Goal: Task Accomplishment & Management: Manage account settings

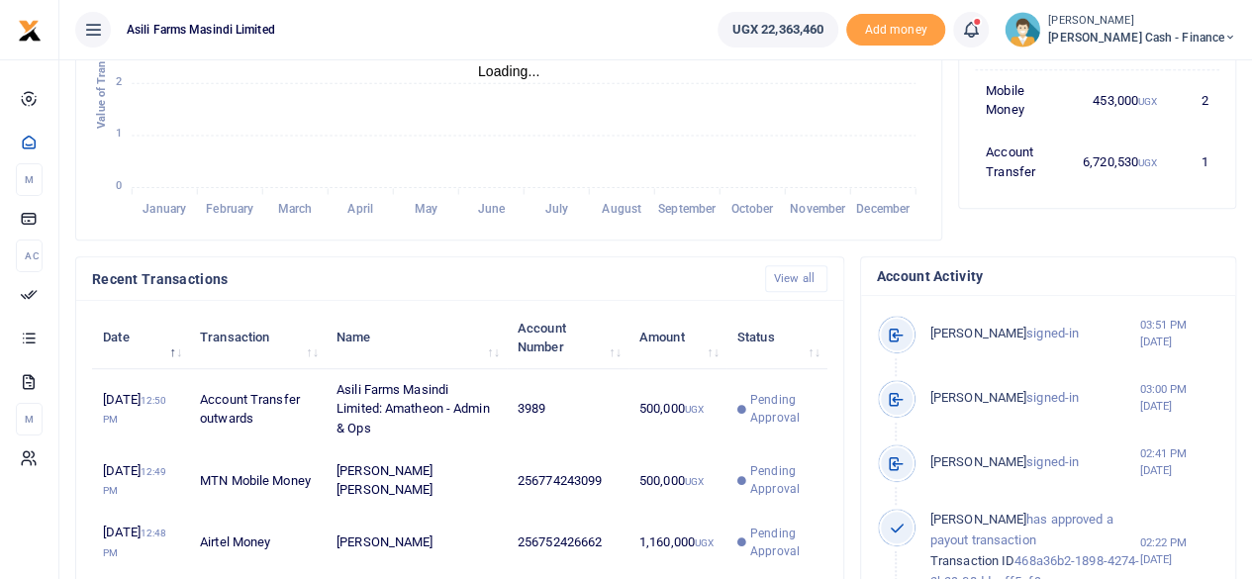
scroll to position [297, 0]
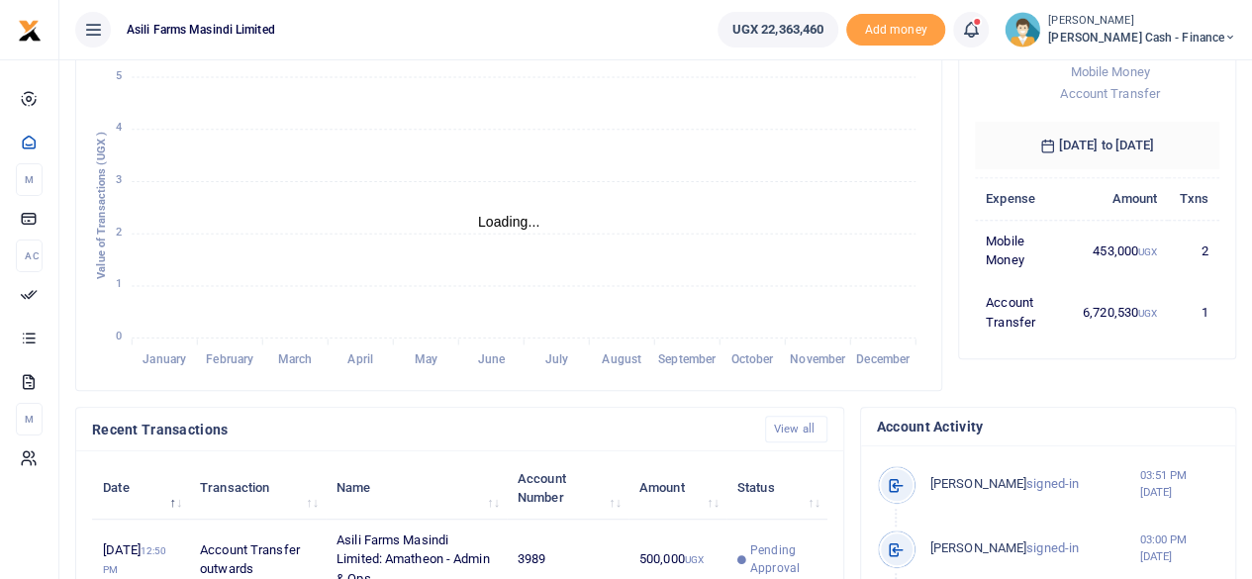
click at [1231, 41] on icon at bounding box center [1230, 38] width 12 height 14
click at [1173, 69] on link "Switch accounts" at bounding box center [1095, 72] width 156 height 28
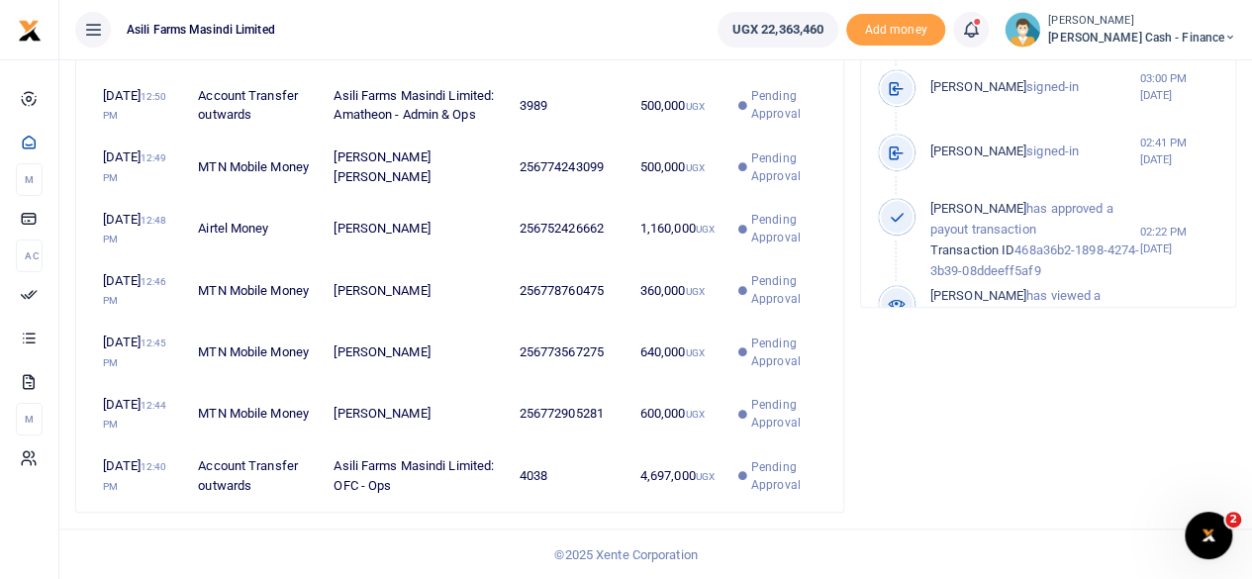
scroll to position [853, 0]
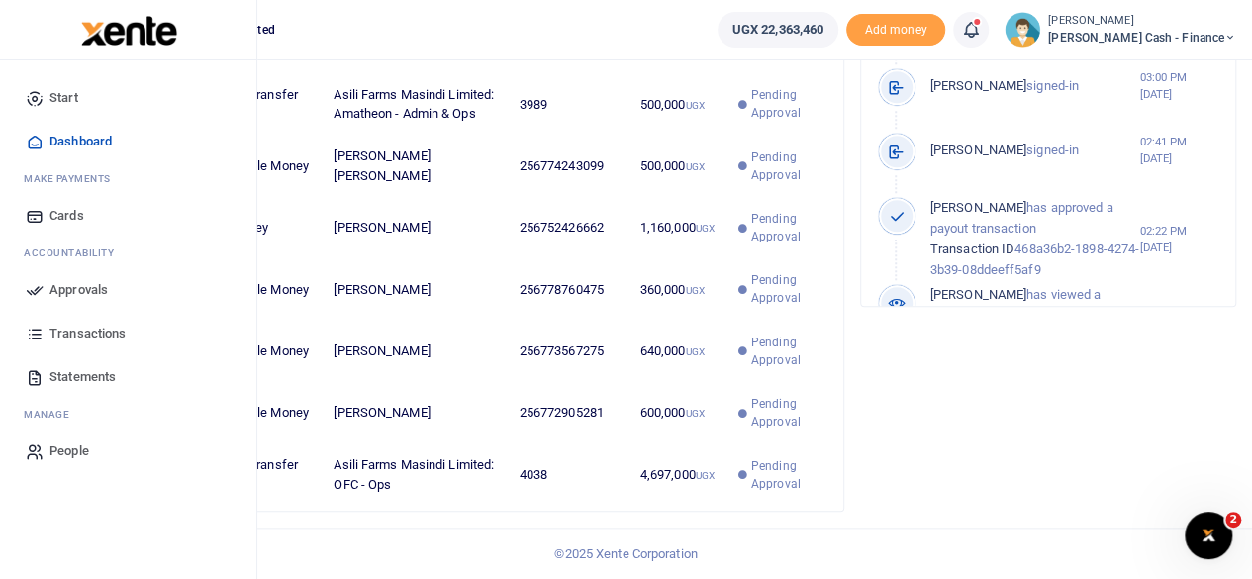
click at [66, 284] on span "Approvals" at bounding box center [78, 290] width 58 height 20
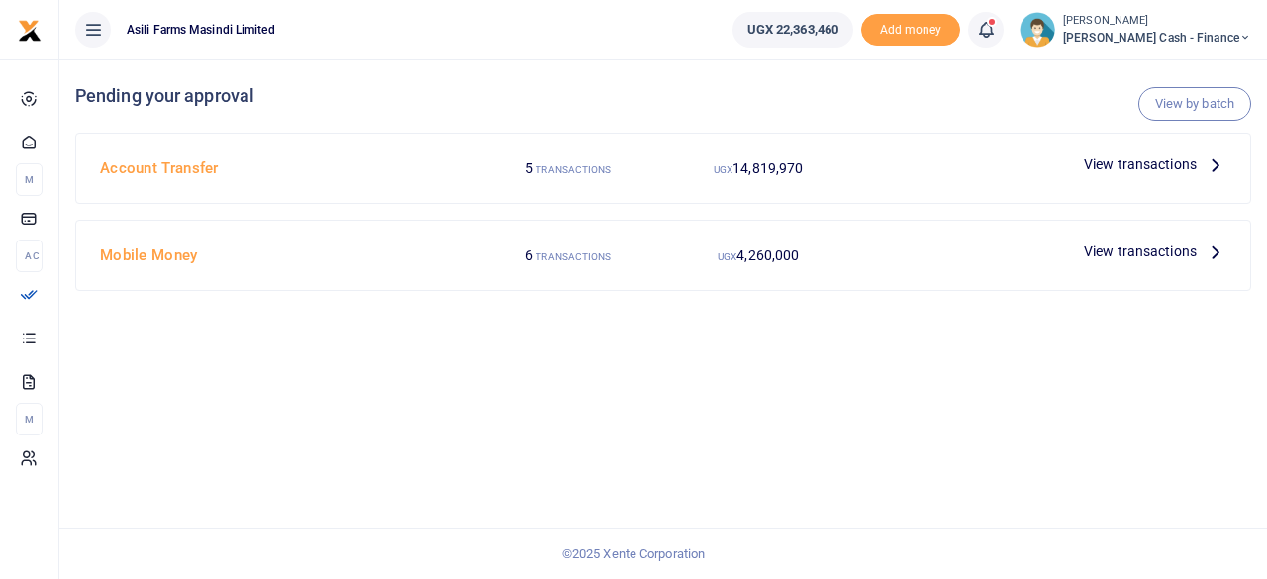
click at [1210, 163] on icon at bounding box center [1216, 164] width 22 height 22
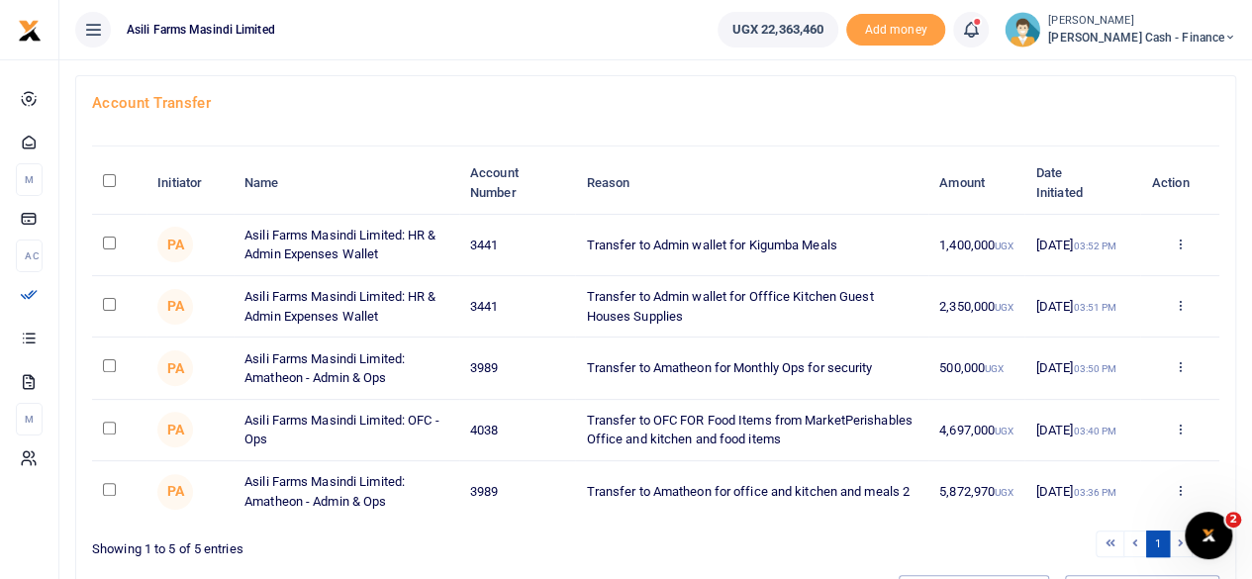
click at [111, 243] on input "checkbox" at bounding box center [109, 243] width 13 height 13
checkbox input "true"
click at [109, 298] on input "checkbox" at bounding box center [109, 304] width 13 height 13
checkbox input "true"
click at [105, 365] on input "checkbox" at bounding box center [109, 365] width 13 height 13
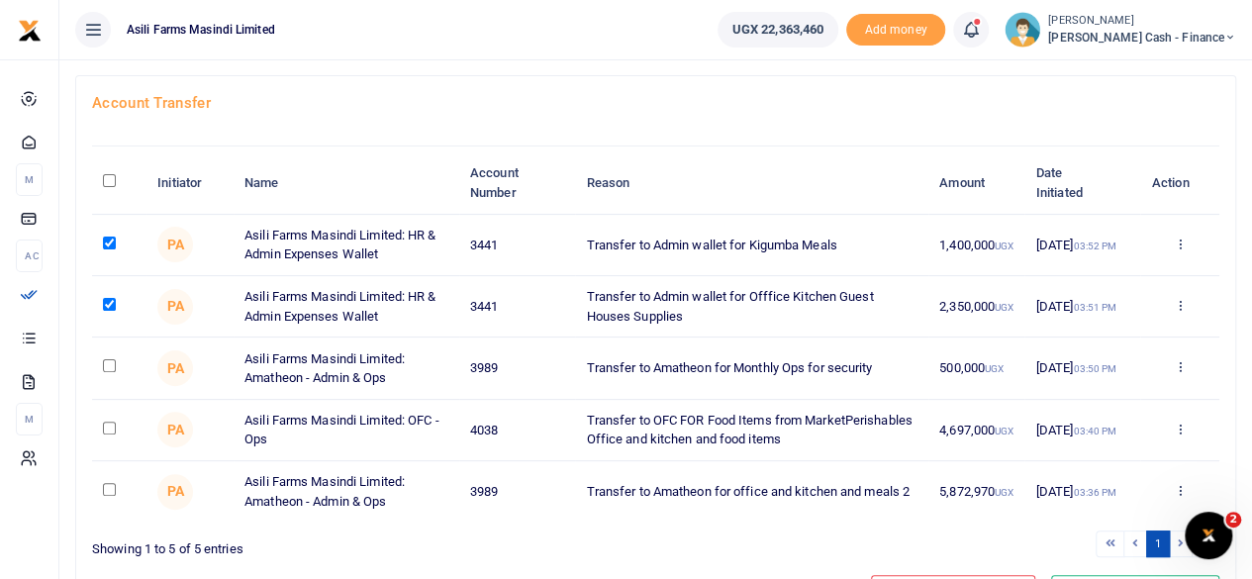
checkbox input "true"
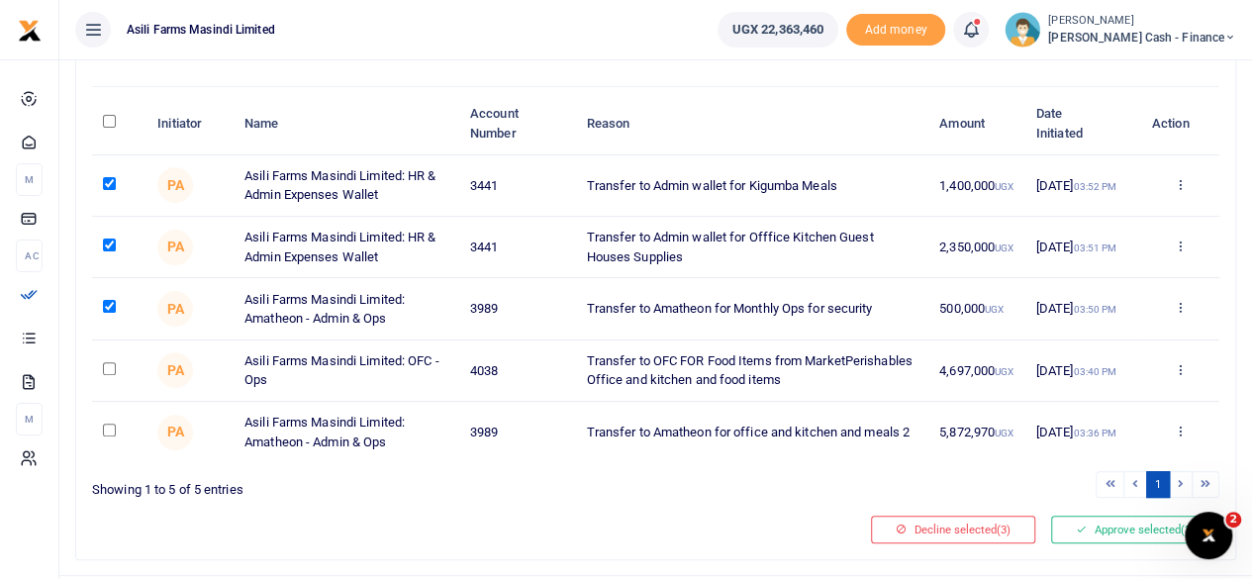
scroll to position [198, 0]
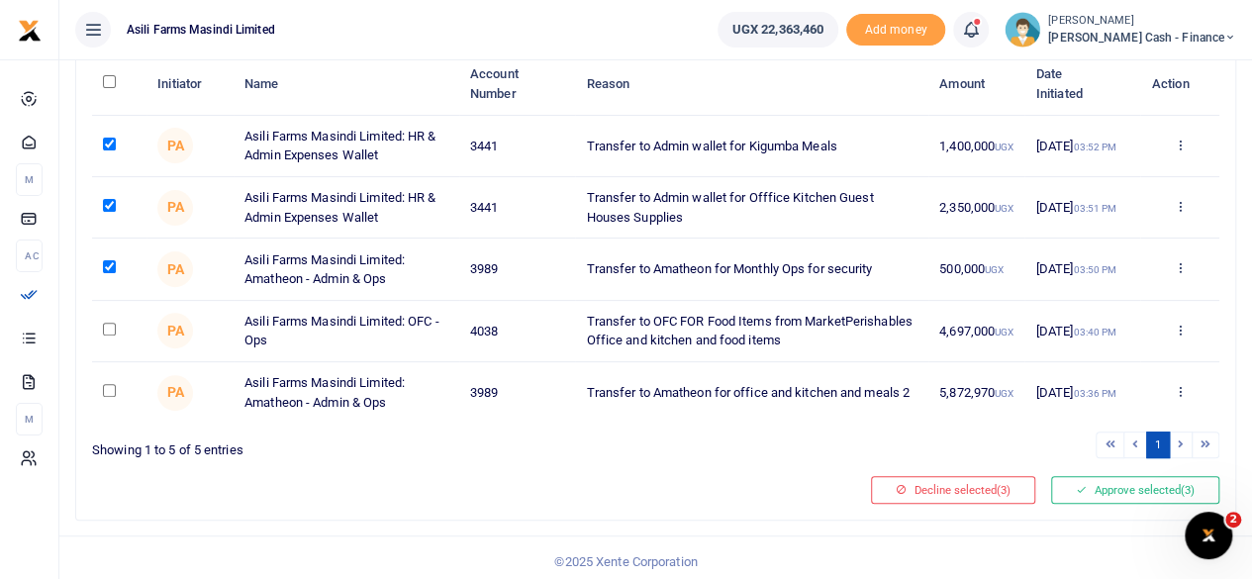
click at [106, 327] on input "checkbox" at bounding box center [109, 329] width 13 height 13
checkbox input "true"
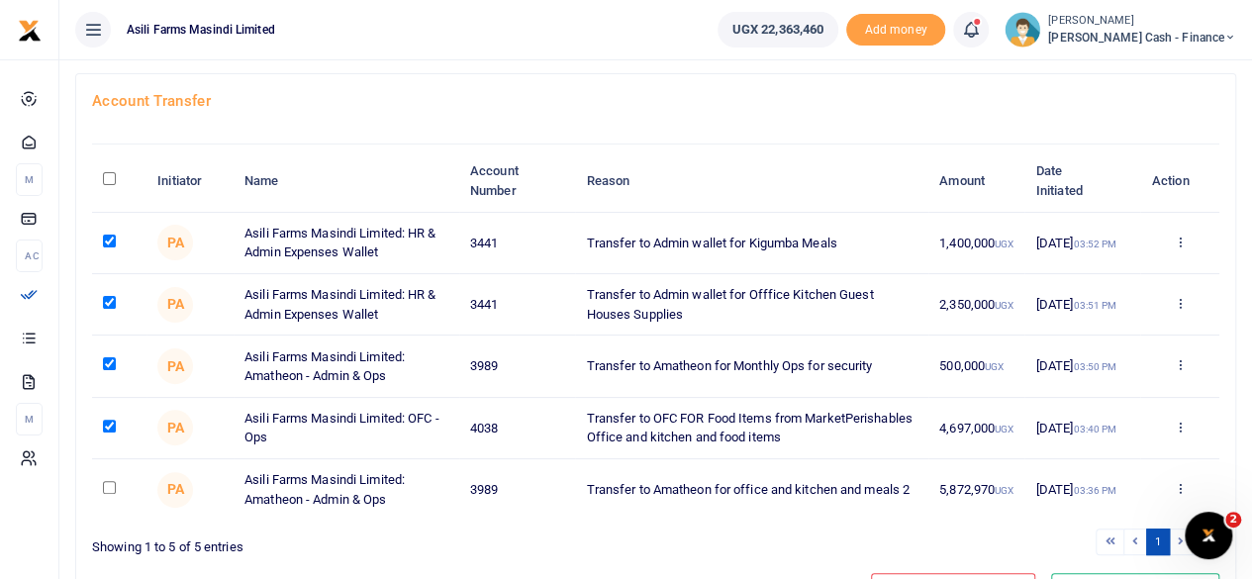
scroll to position [201, 0]
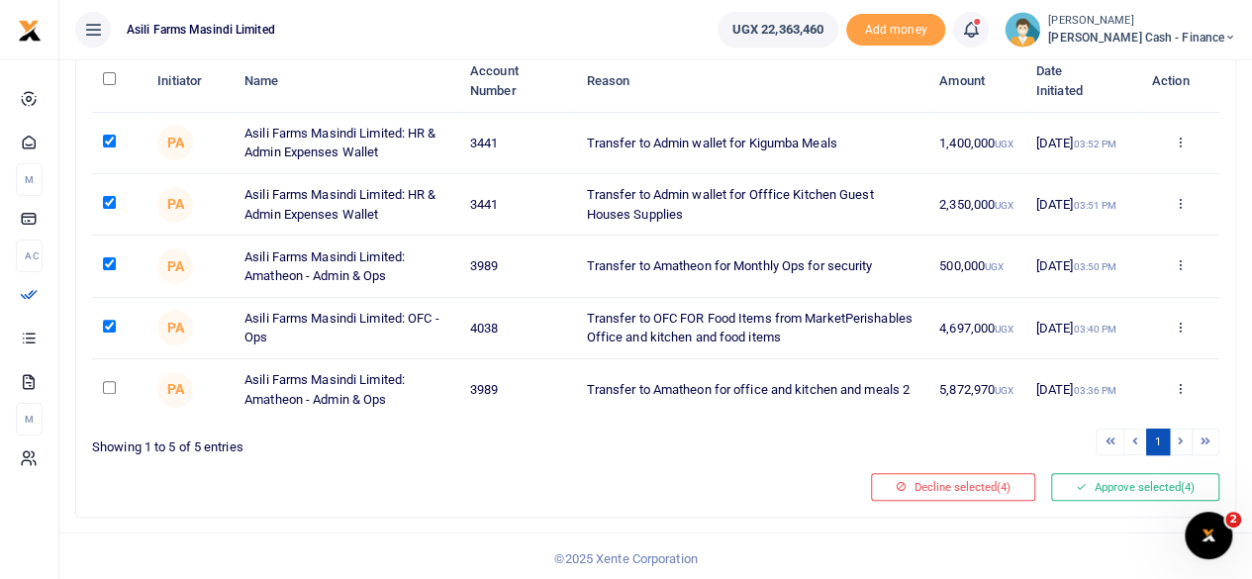
click at [109, 384] on input "checkbox" at bounding box center [109, 387] width 13 height 13
checkbox input "true"
click at [1104, 478] on button "Approve selected (5)" at bounding box center [1135, 487] width 168 height 28
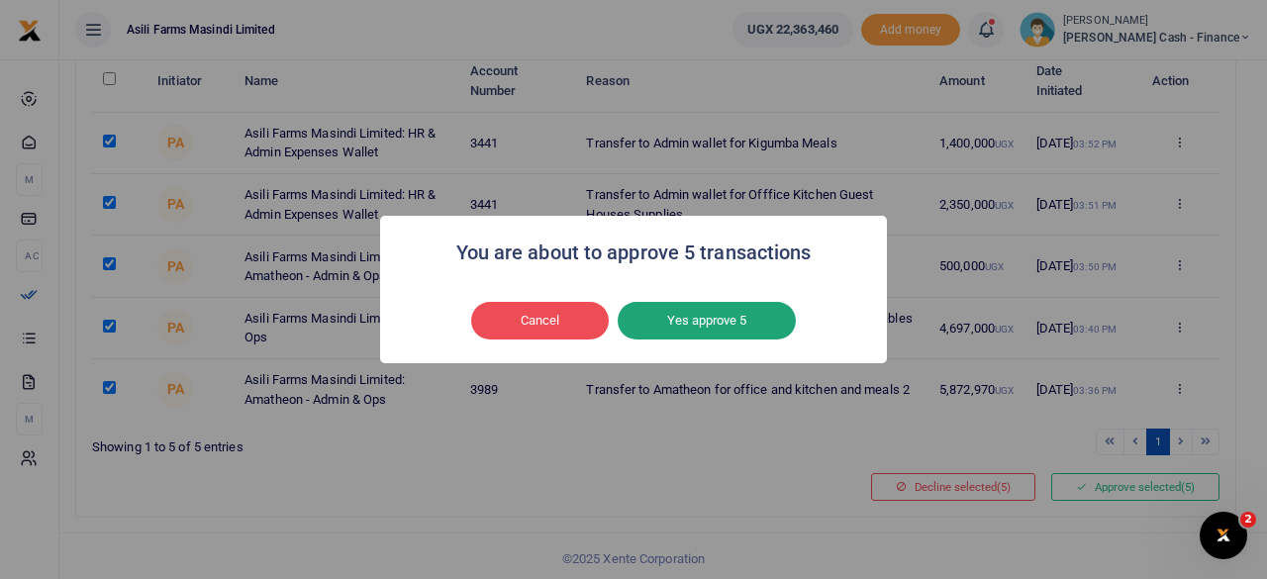
click at [717, 312] on button "Yes approve 5" at bounding box center [707, 321] width 178 height 38
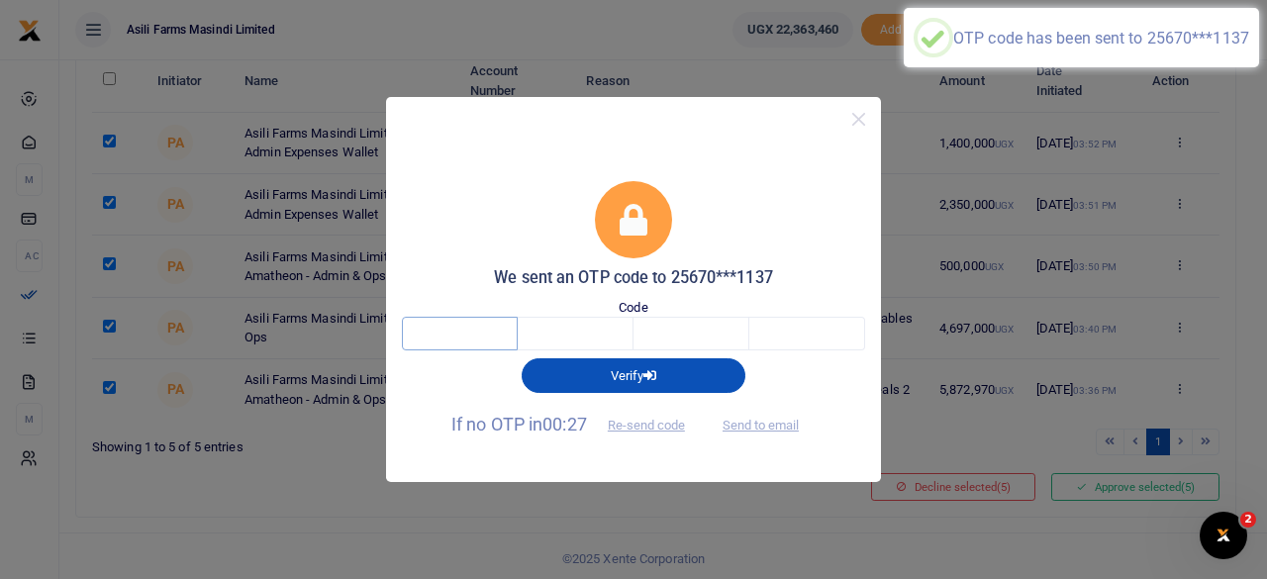
click at [492, 336] on input "text" at bounding box center [460, 334] width 116 height 34
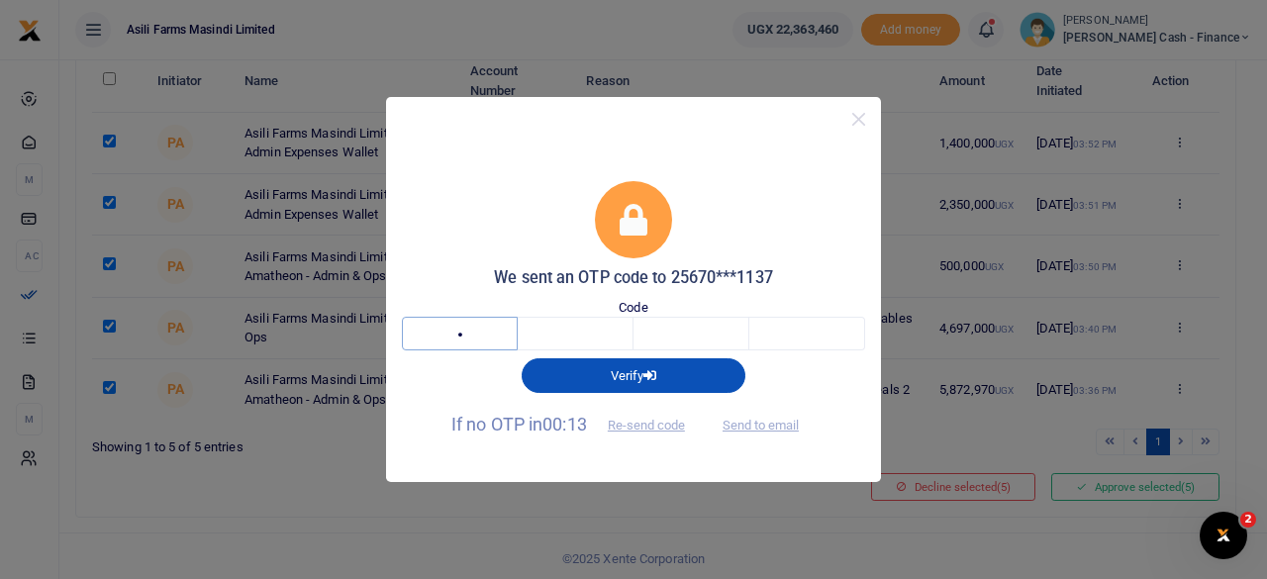
type input "3"
type input "9"
type input "4"
type input "7"
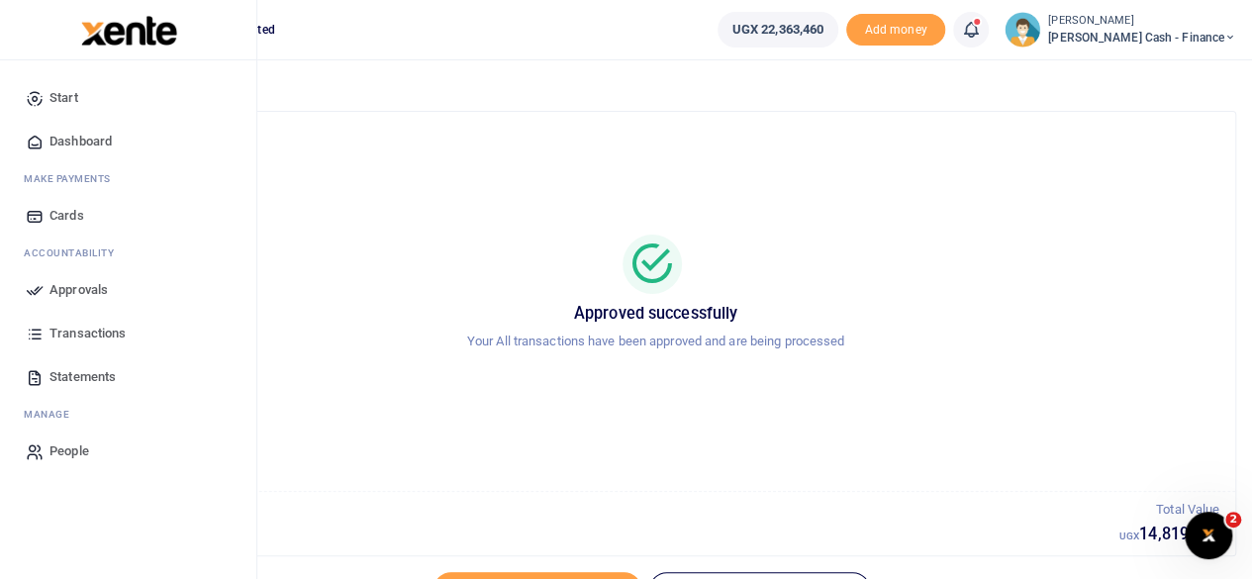
click at [88, 283] on span "Approvals" at bounding box center [78, 290] width 58 height 20
click at [68, 289] on span "Approvals" at bounding box center [78, 290] width 58 height 20
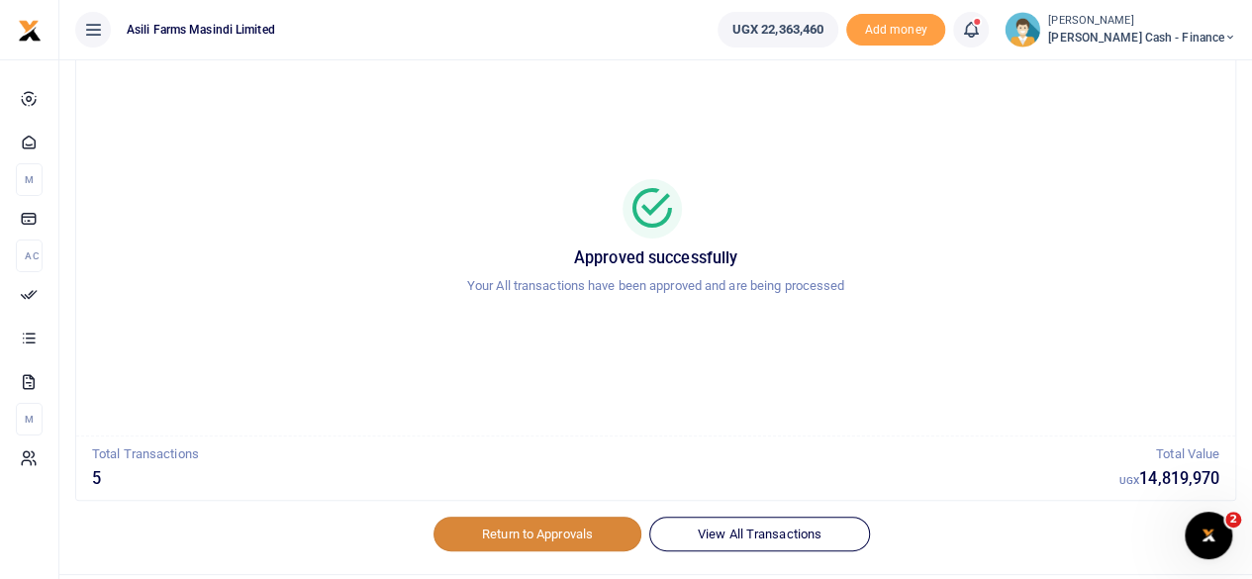
scroll to position [101, 0]
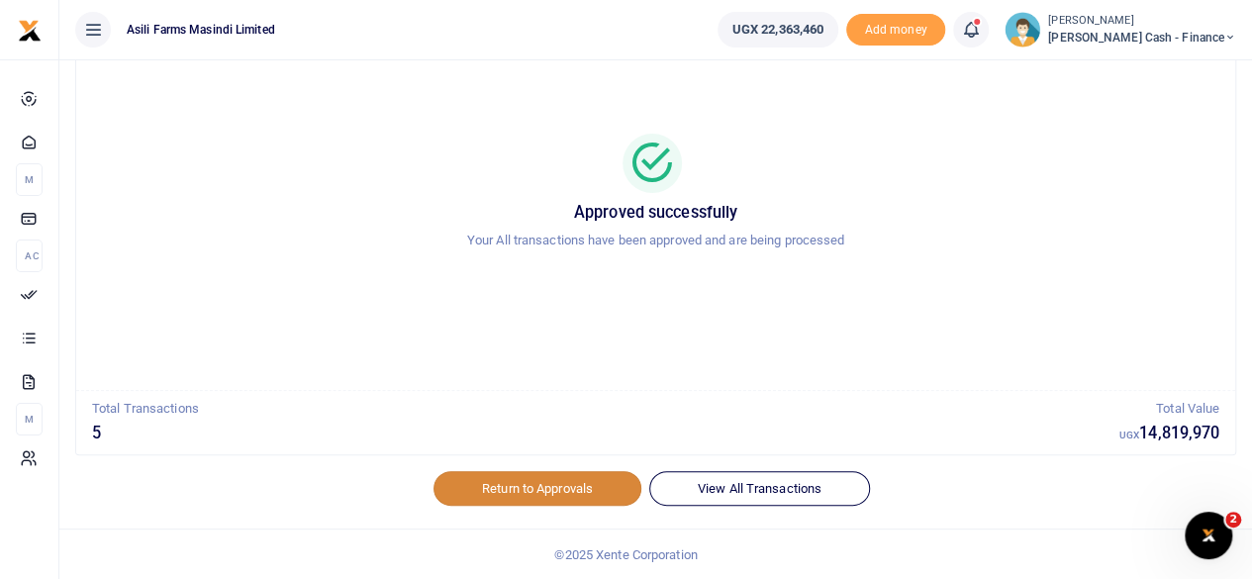
click at [521, 485] on link "Return to Approvals" at bounding box center [538, 488] width 208 height 34
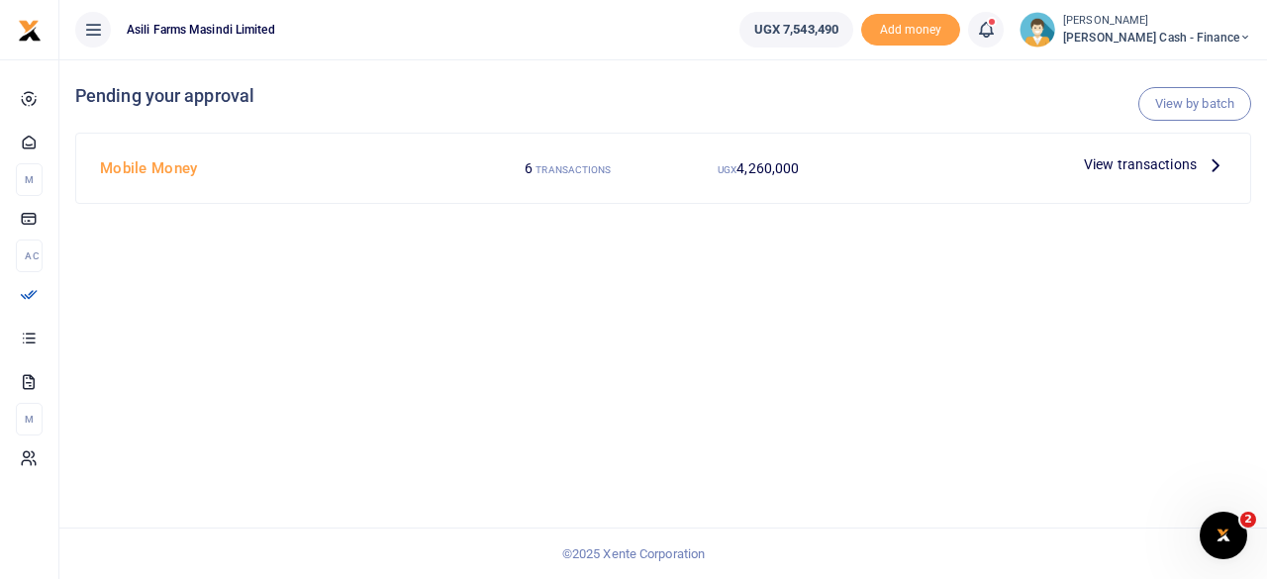
click at [1225, 160] on icon at bounding box center [1216, 164] width 22 height 22
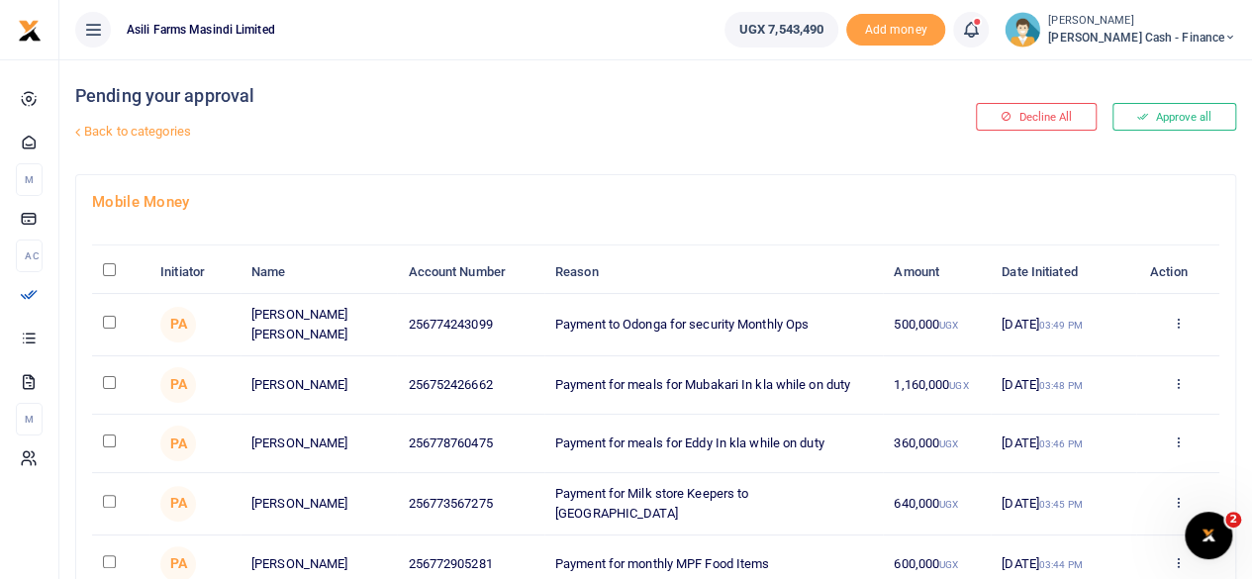
scroll to position [99, 0]
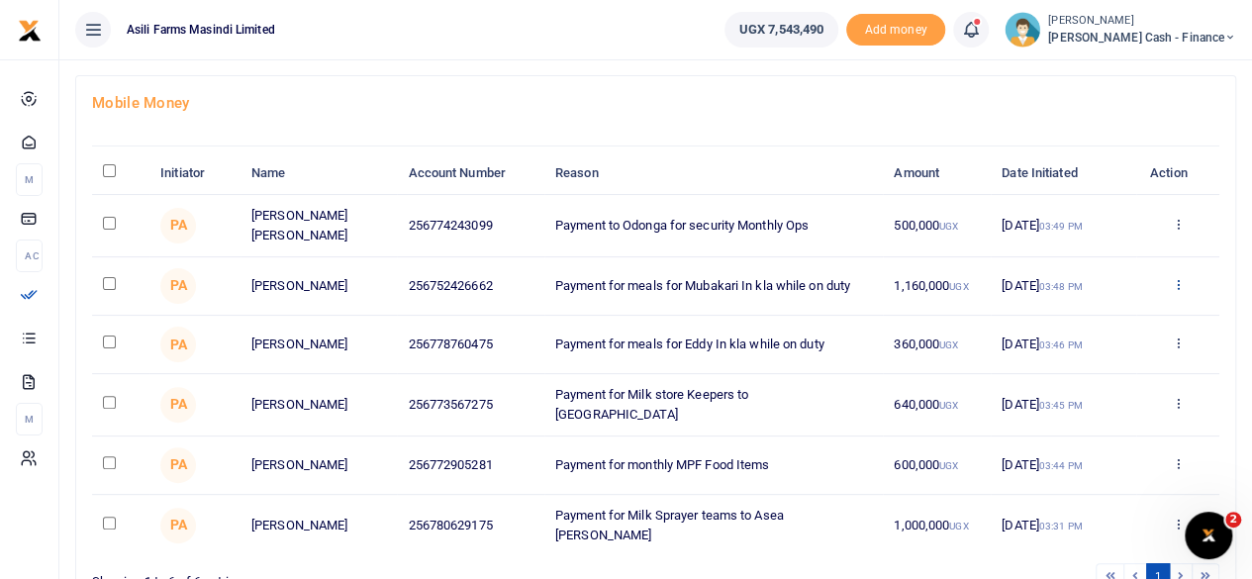
click at [1180, 283] on icon at bounding box center [1177, 284] width 13 height 14
click at [1095, 357] on link "Decline" at bounding box center [1104, 358] width 156 height 28
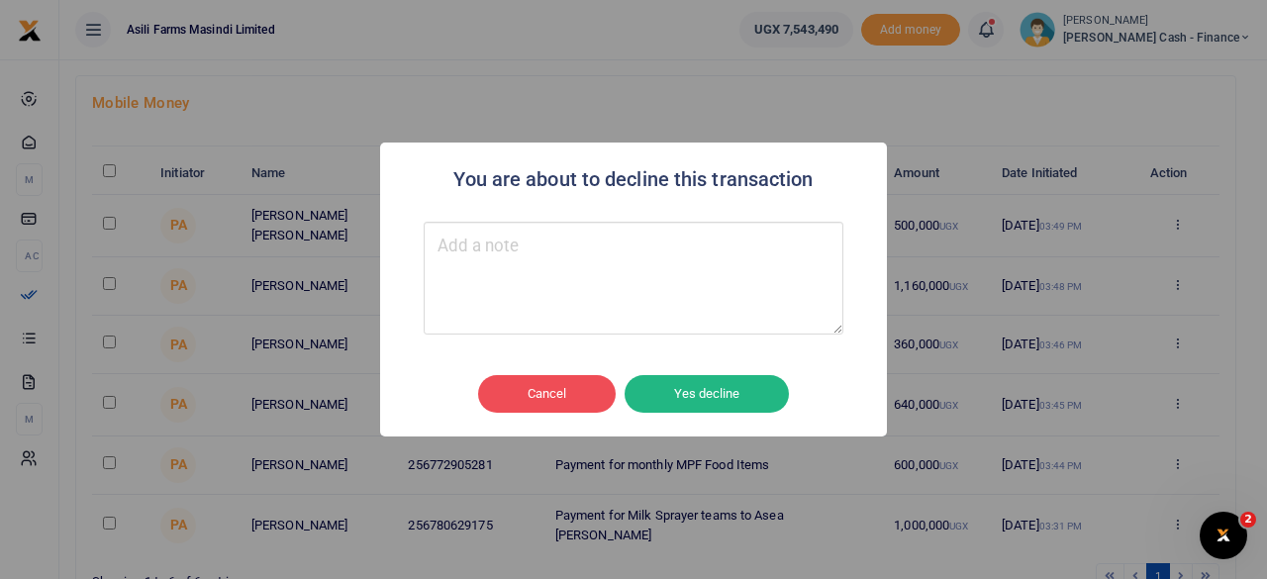
click at [498, 265] on textarea "Type your message here" at bounding box center [634, 278] width 420 height 113
type textarea "C"
type textarea "Amend the amount"
click at [724, 385] on button "Yes decline" at bounding box center [707, 394] width 164 height 38
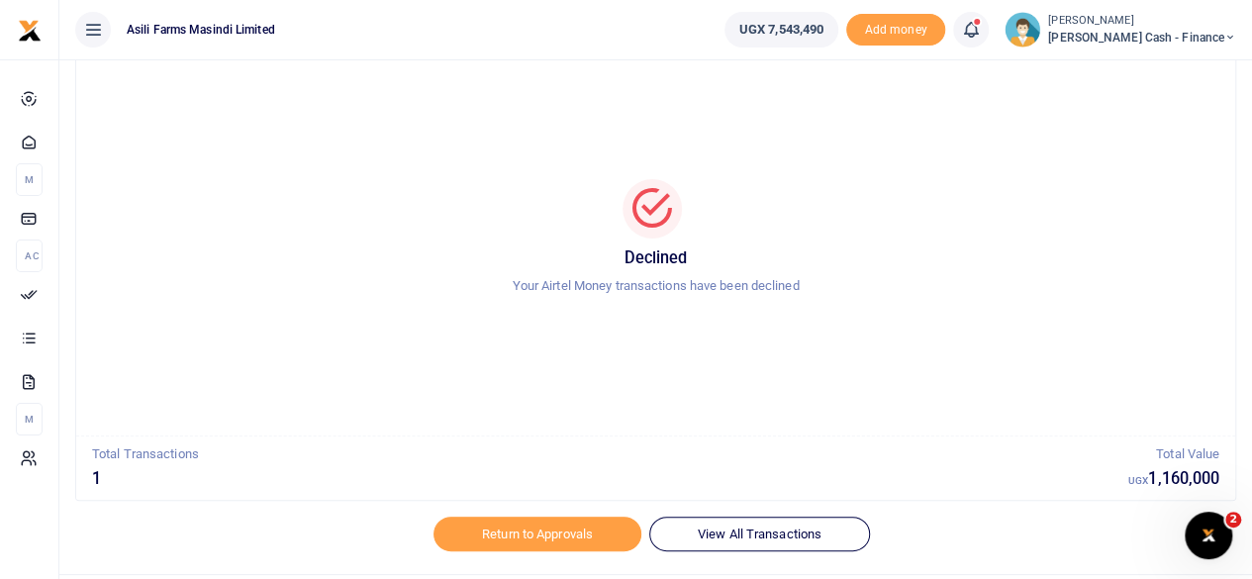
scroll to position [101, 0]
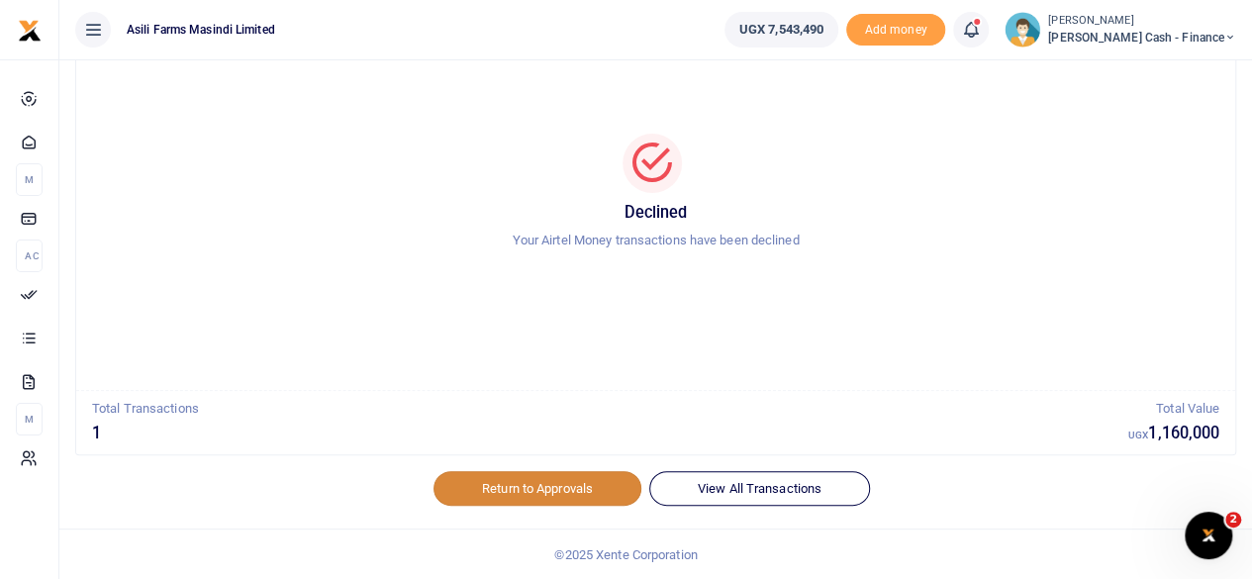
click at [531, 484] on link "Return to Approvals" at bounding box center [538, 488] width 208 height 34
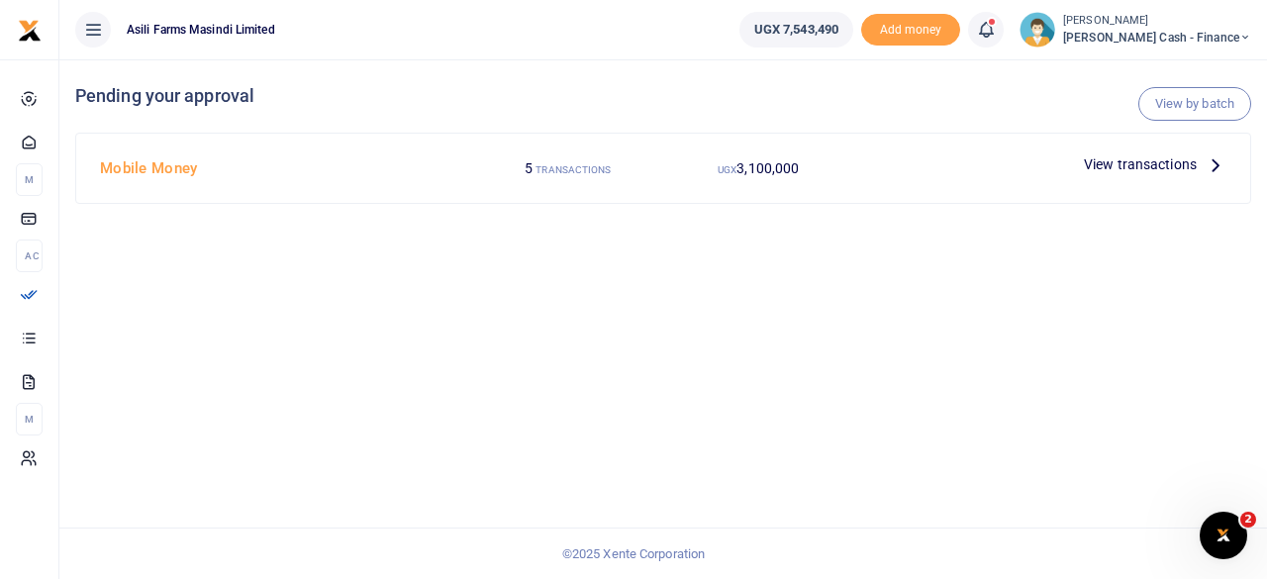
click at [1200, 156] on p "View transactions" at bounding box center [1155, 164] width 143 height 22
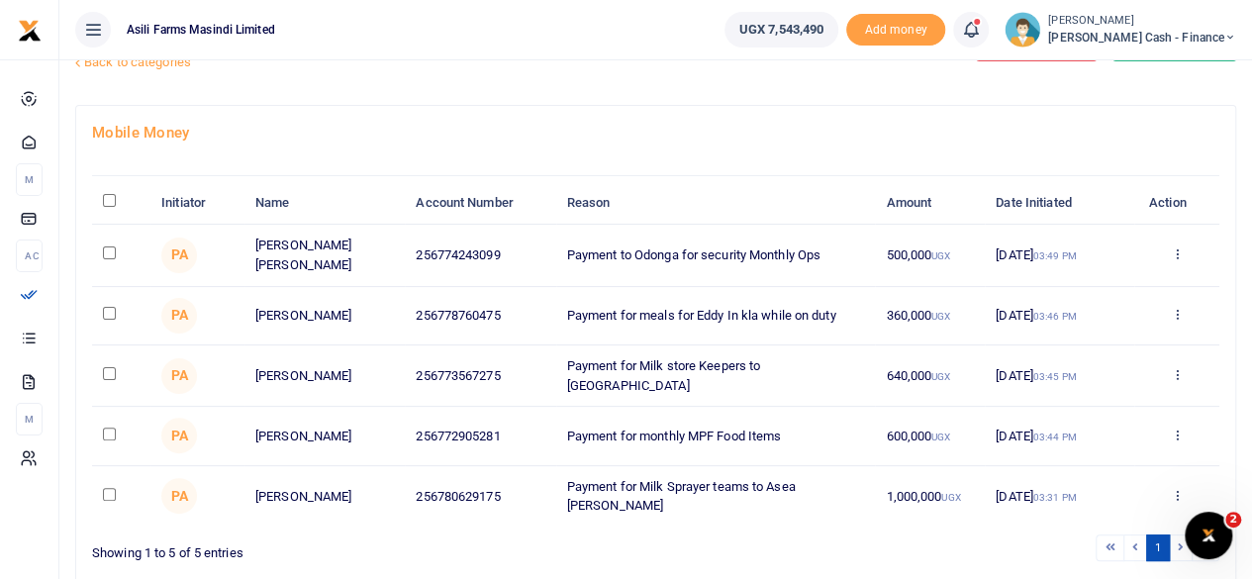
scroll to position [99, 0]
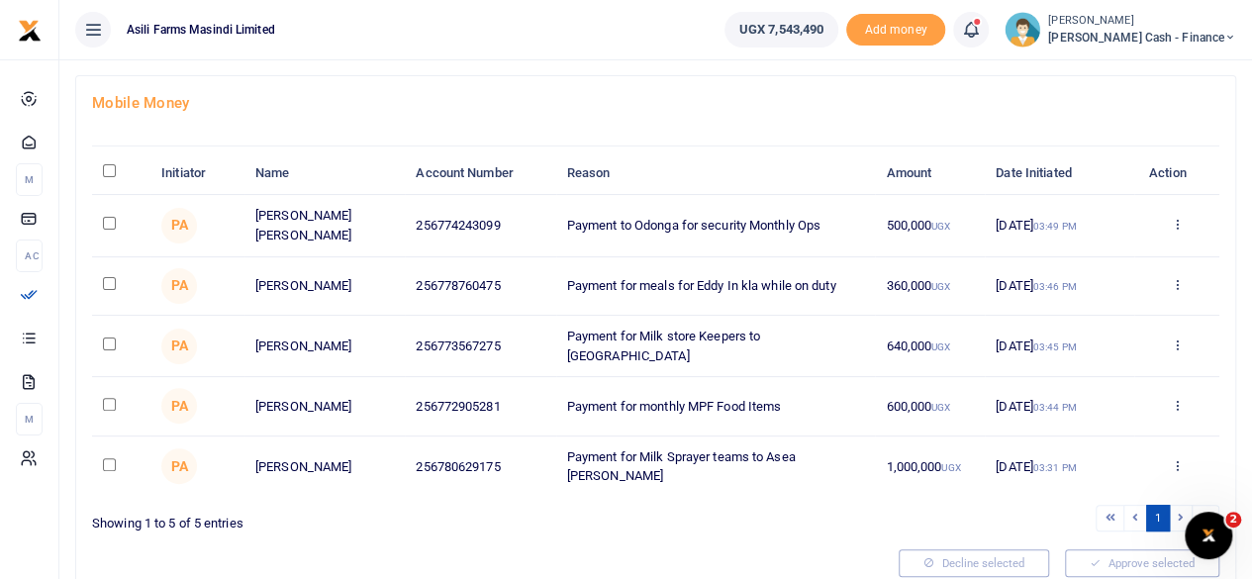
click at [113, 217] on input "checkbox" at bounding box center [109, 223] width 13 height 13
checkbox input "true"
click at [107, 278] on input "checkbox" at bounding box center [109, 283] width 13 height 13
checkbox input "true"
click at [110, 338] on input "checkbox" at bounding box center [109, 344] width 13 height 13
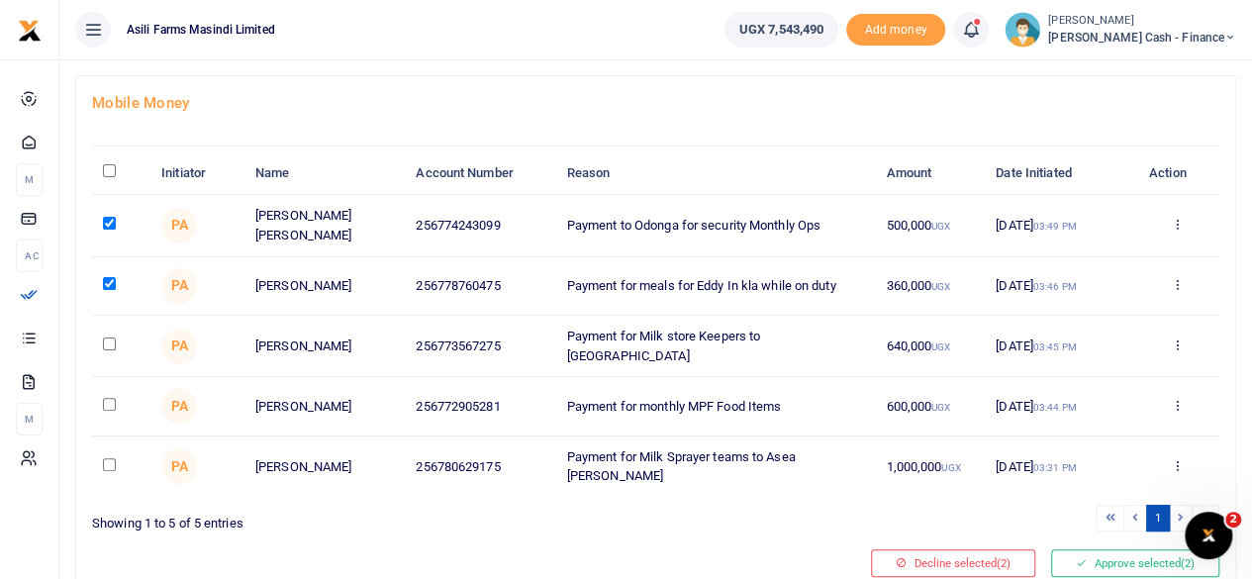
checkbox input "true"
click at [111, 398] on input "checkbox" at bounding box center [109, 404] width 13 height 13
checkbox input "true"
click at [105, 458] on input "checkbox" at bounding box center [109, 464] width 13 height 13
checkbox input "true"
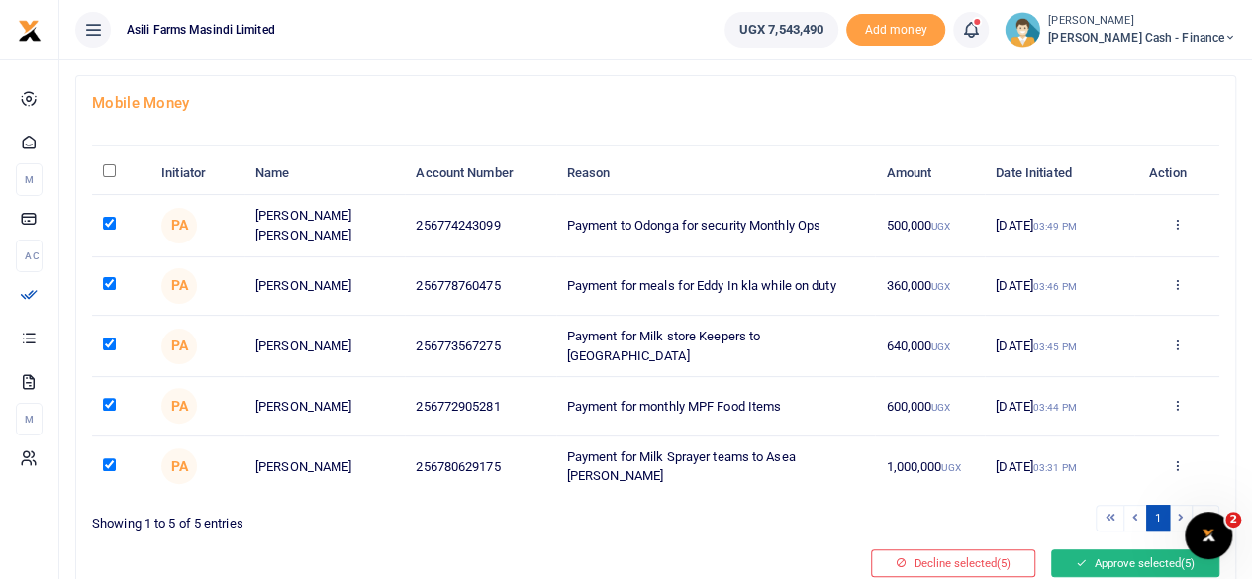
click at [1127, 551] on button "Approve selected (5)" at bounding box center [1135, 563] width 168 height 28
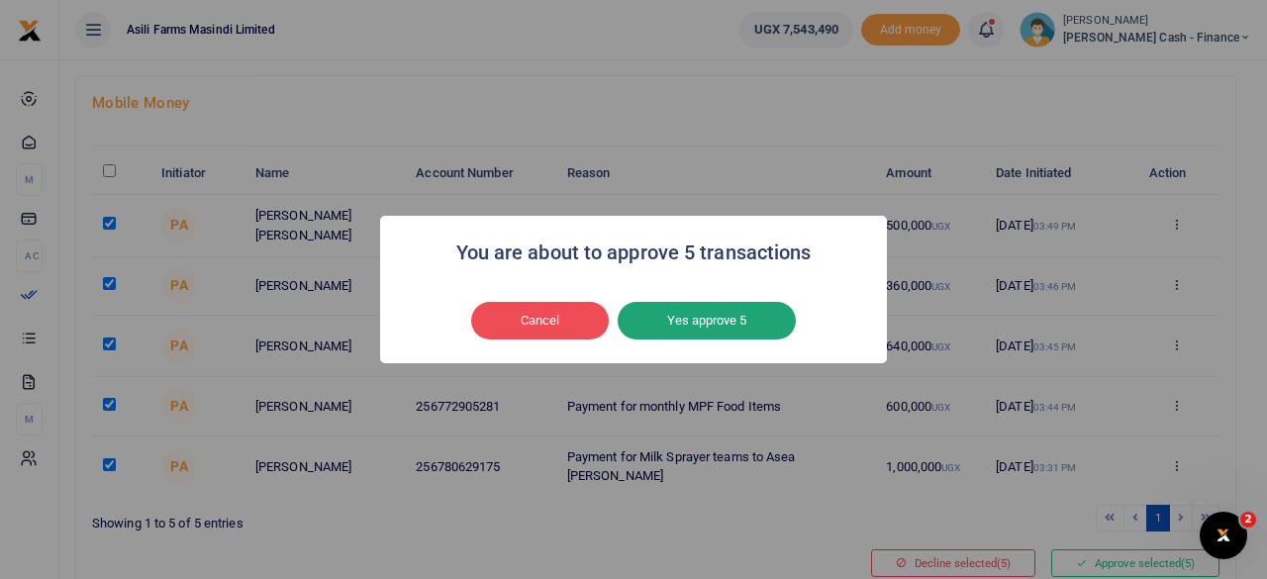
click at [699, 320] on button "Yes approve 5" at bounding box center [707, 321] width 178 height 38
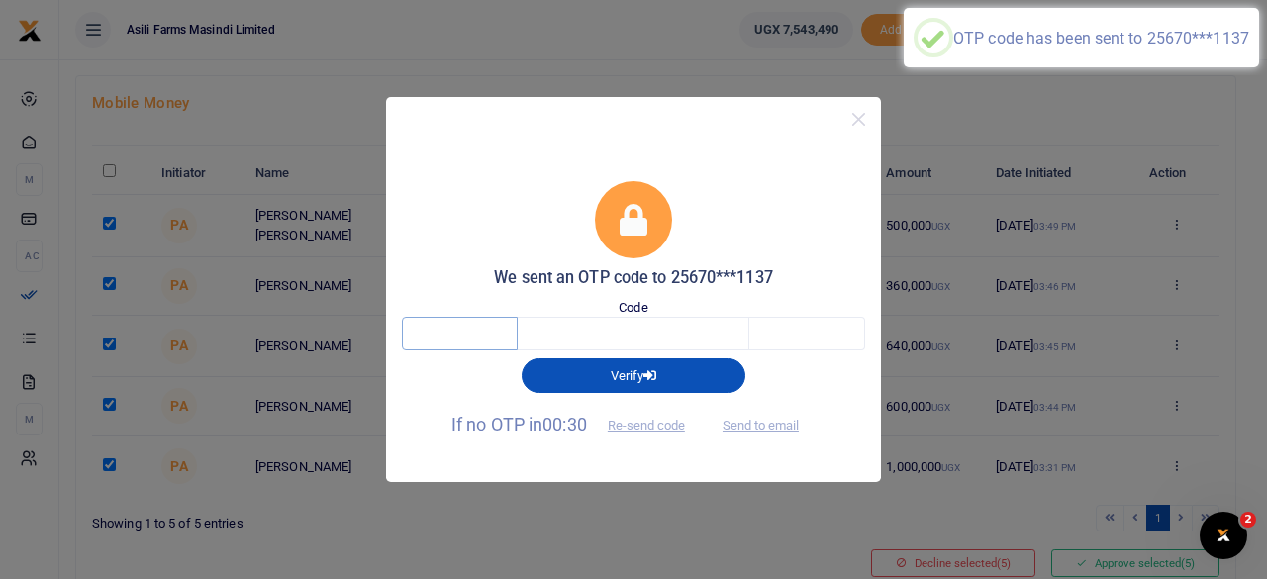
click at [453, 340] on input "text" at bounding box center [460, 334] width 116 height 34
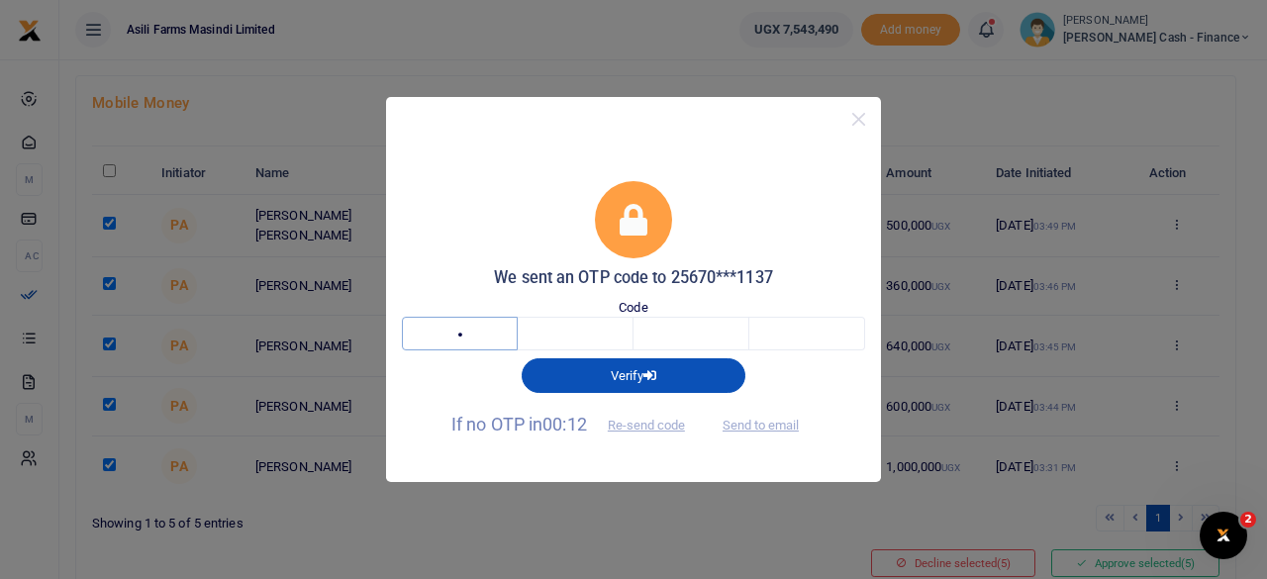
type input "5"
type input "7"
type input "9"
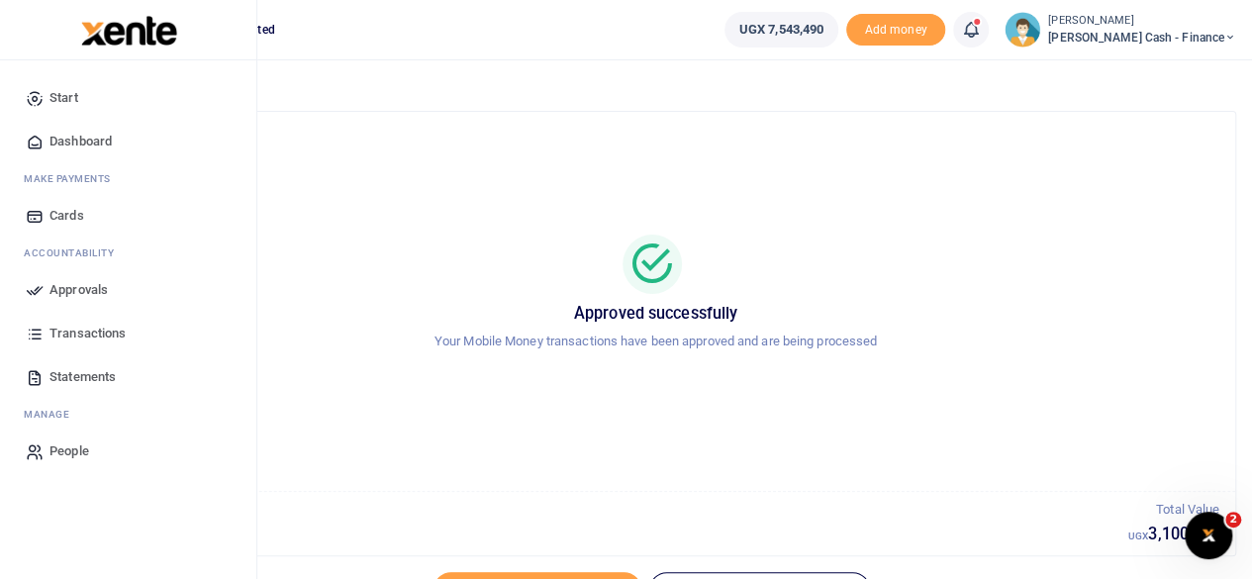
click at [81, 290] on span "Approvals" at bounding box center [78, 290] width 58 height 20
click at [96, 288] on span "Approvals" at bounding box center [78, 290] width 58 height 20
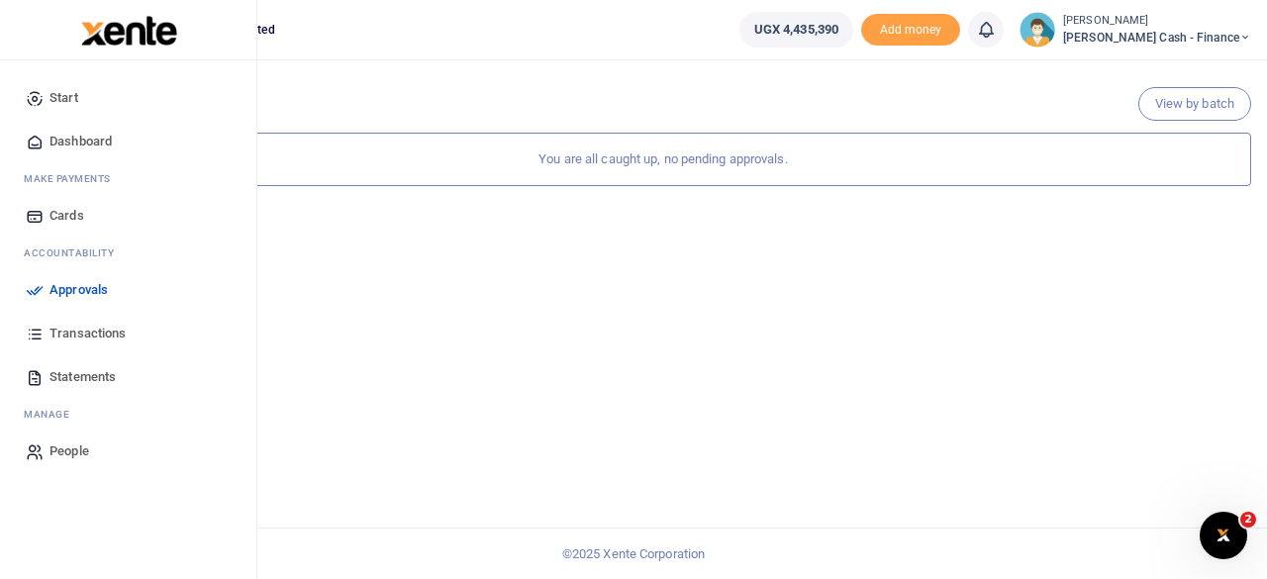
click at [83, 138] on span "Dashboard" at bounding box center [80, 142] width 62 height 20
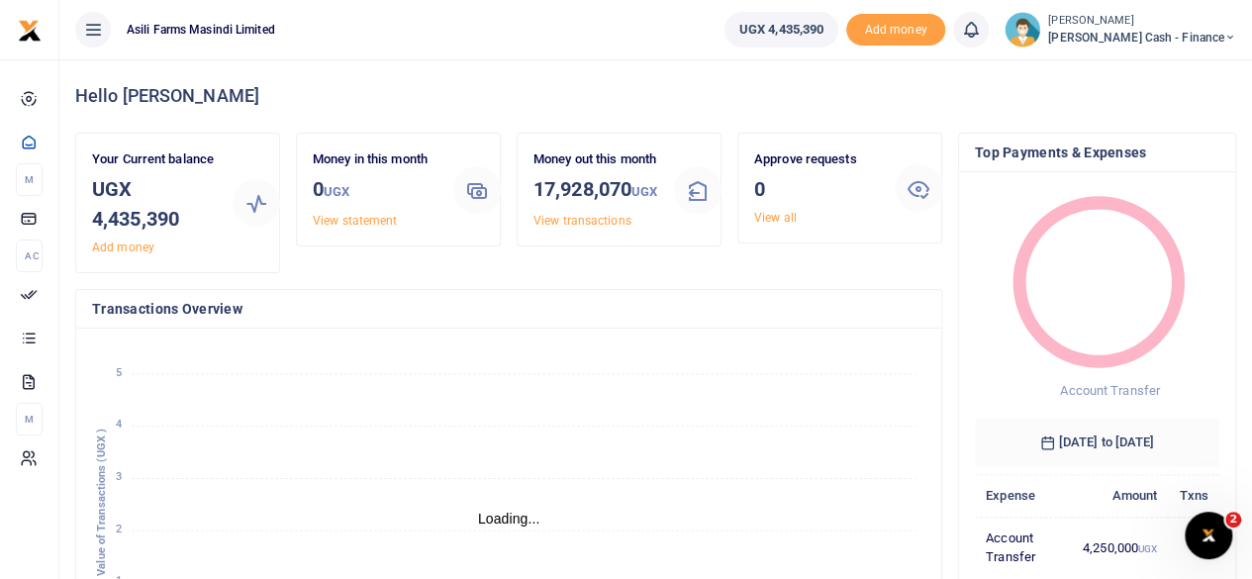
click at [1198, 32] on span "Petty Cash - Finance" at bounding box center [1142, 38] width 188 height 18
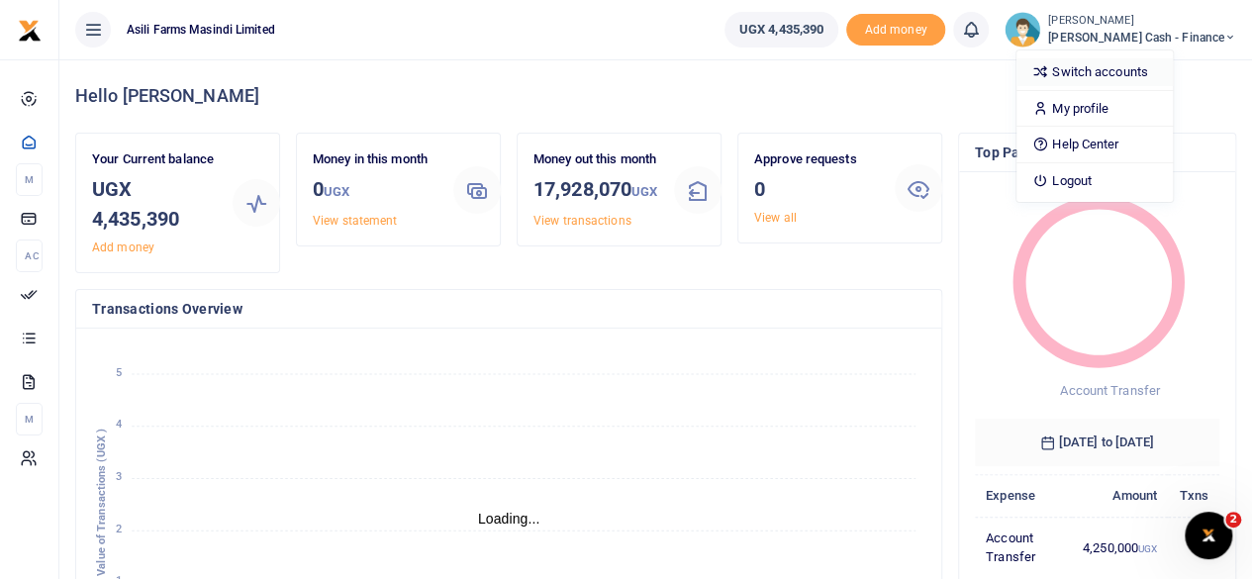
click at [1173, 73] on link "Switch accounts" at bounding box center [1095, 72] width 156 height 28
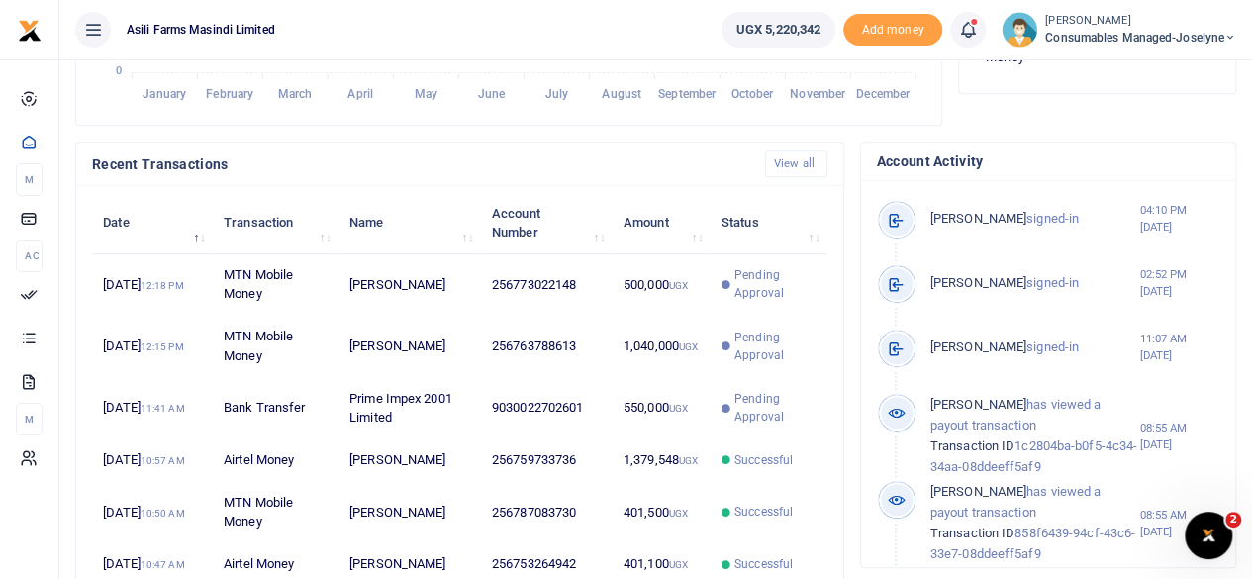
scroll to position [594, 0]
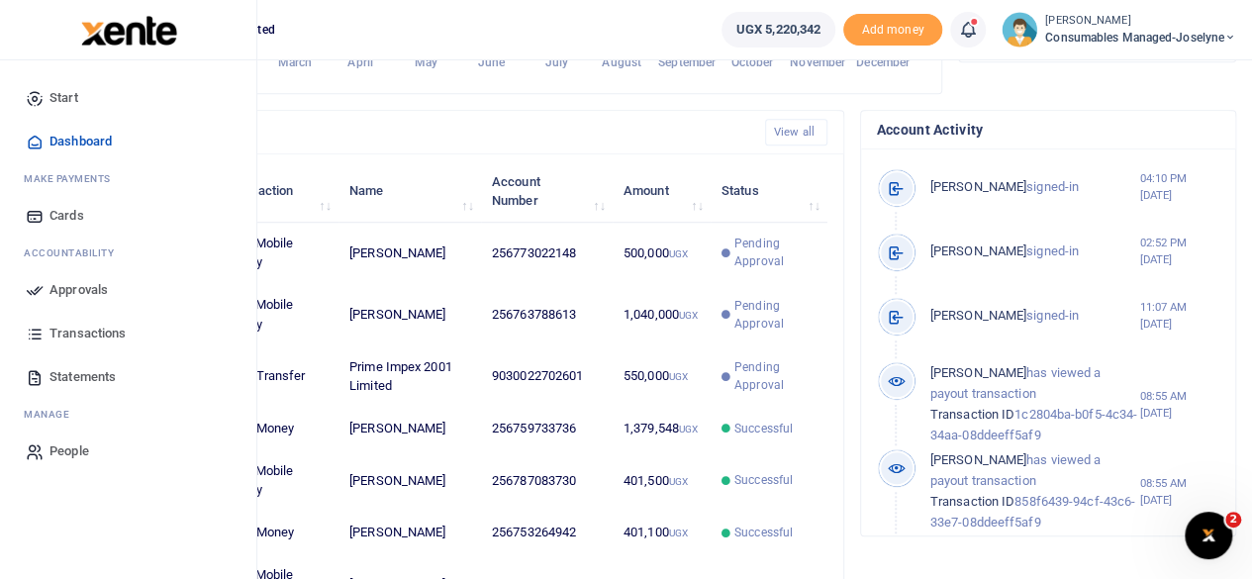
click at [65, 292] on span "Approvals" at bounding box center [78, 290] width 58 height 20
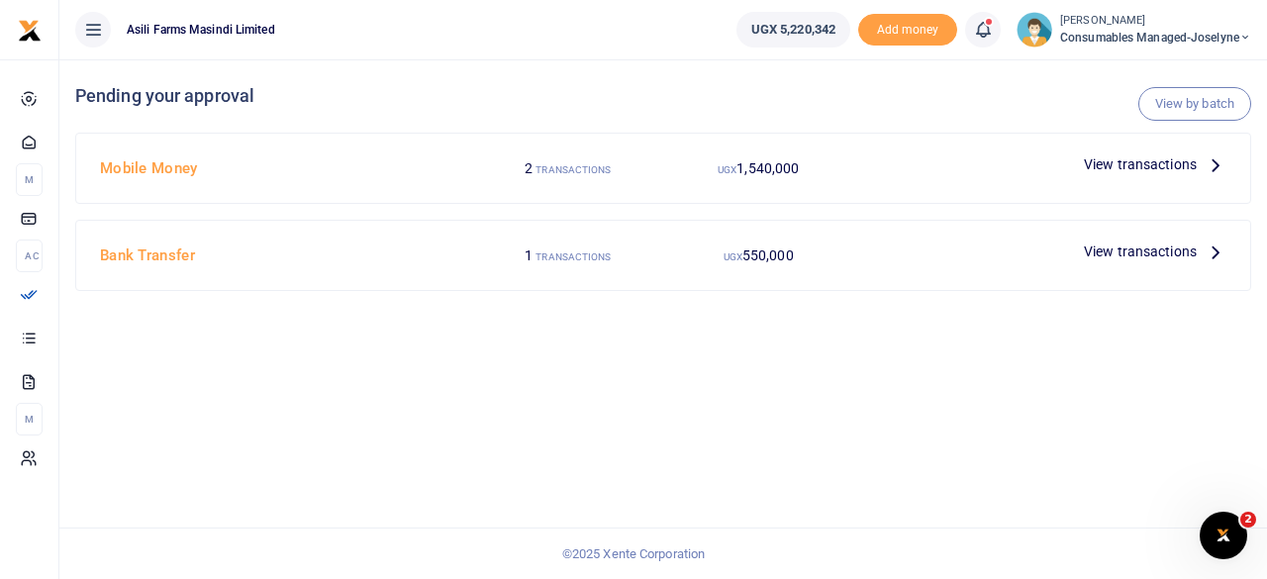
click at [1176, 250] on span "View transactions" at bounding box center [1140, 252] width 113 height 22
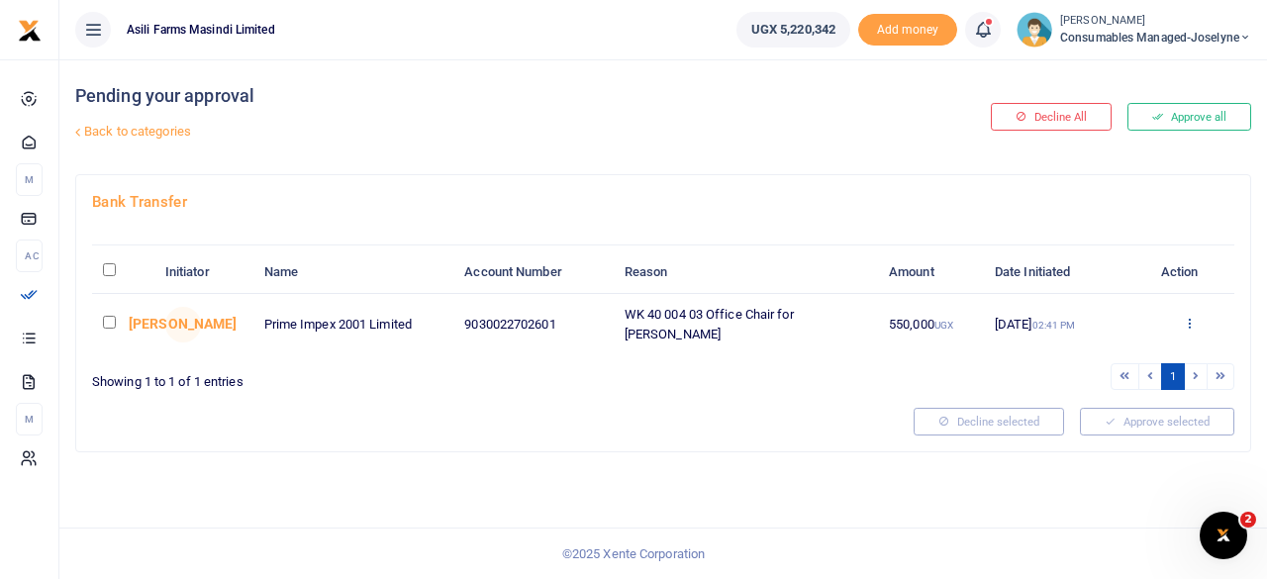
click at [1193, 317] on icon at bounding box center [1189, 323] width 13 height 14
click at [1108, 440] on link "Details" at bounding box center [1116, 443] width 156 height 28
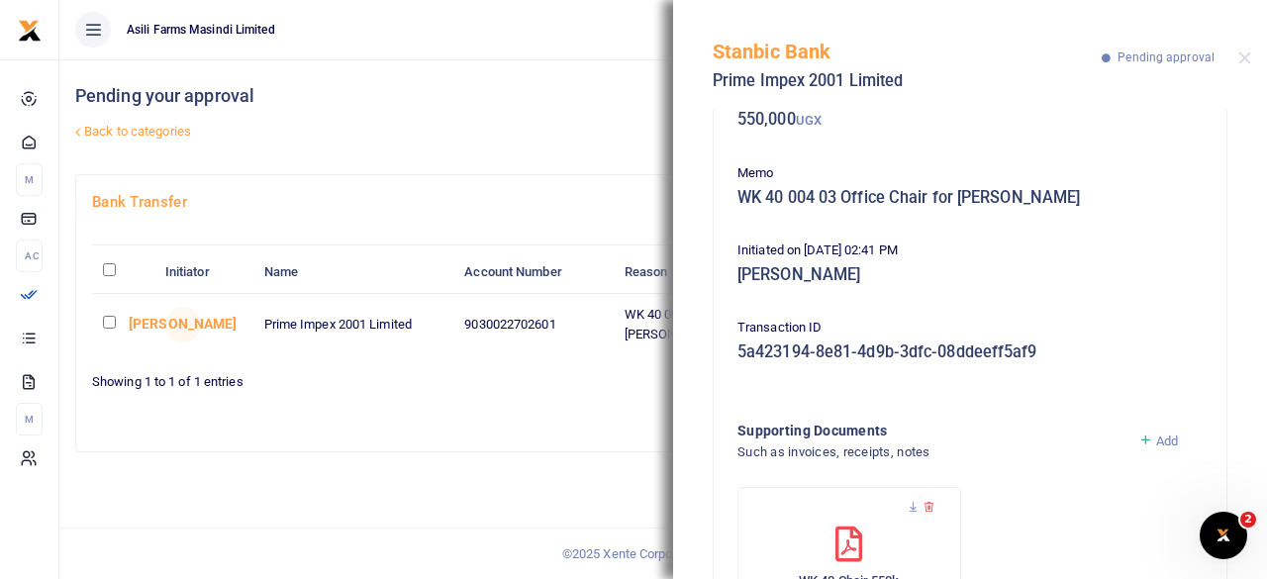
scroll to position [256, 0]
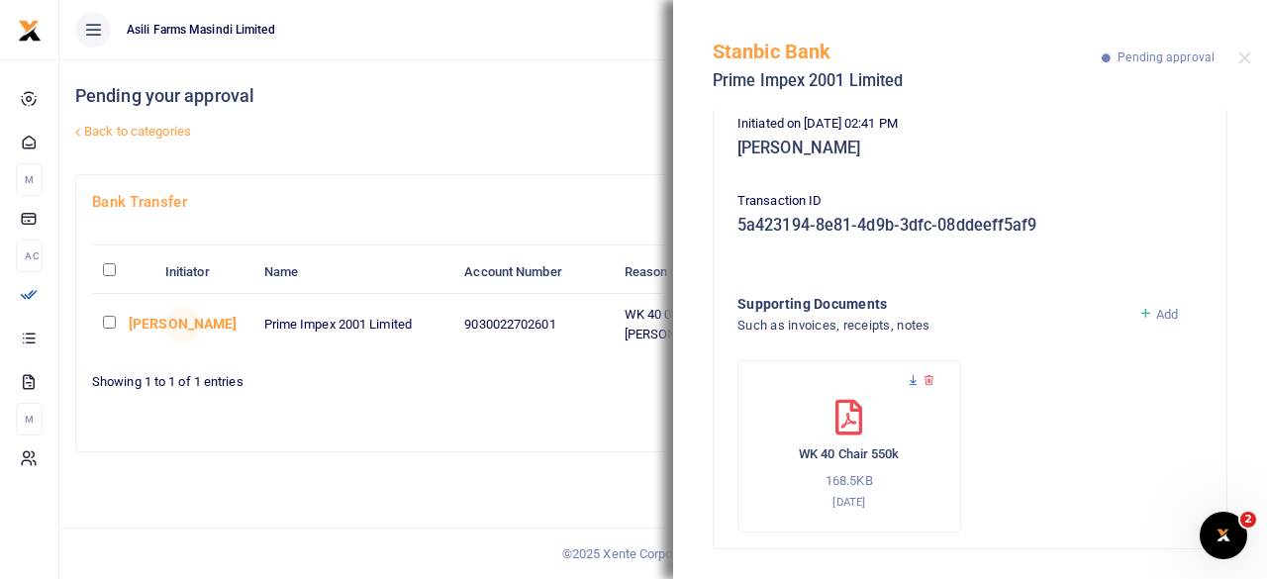
click at [910, 377] on icon at bounding box center [913, 380] width 13 height 13
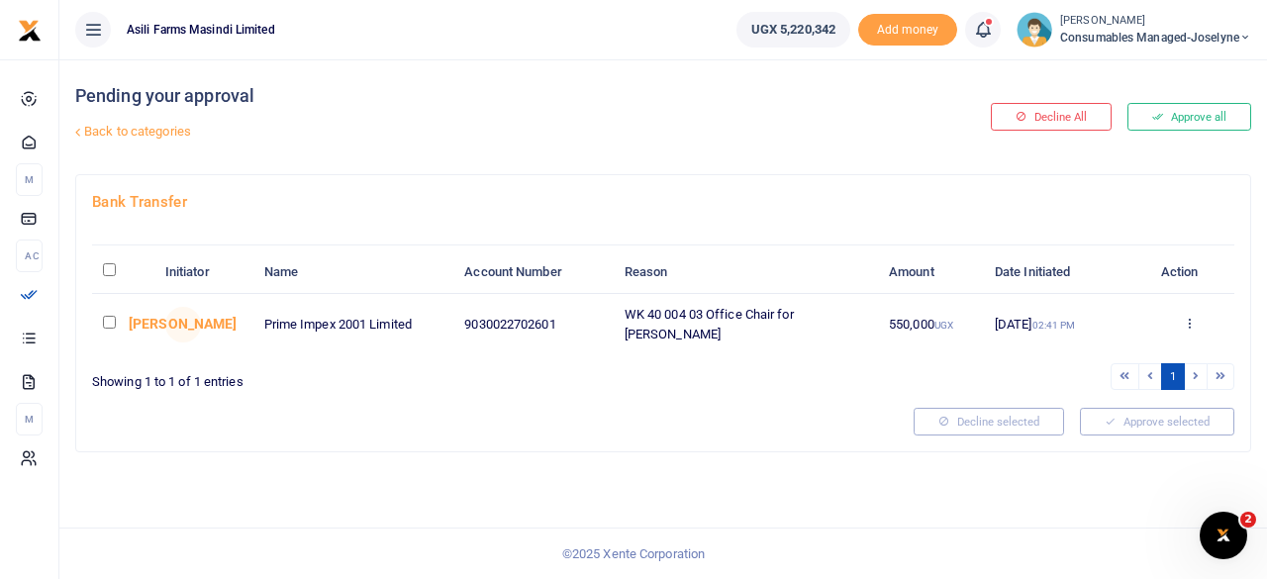
click at [113, 263] on input "\a \a : activate to sort column descending" at bounding box center [109, 269] width 13 height 13
checkbox input "true"
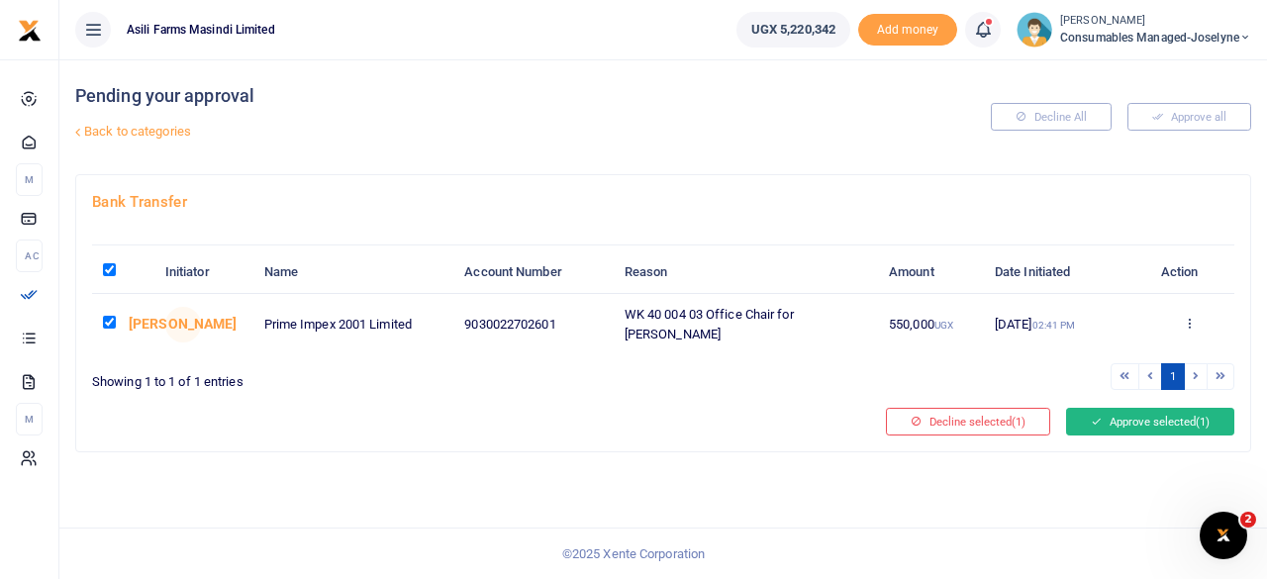
click at [1170, 415] on button "Approve selected (1)" at bounding box center [1150, 422] width 168 height 28
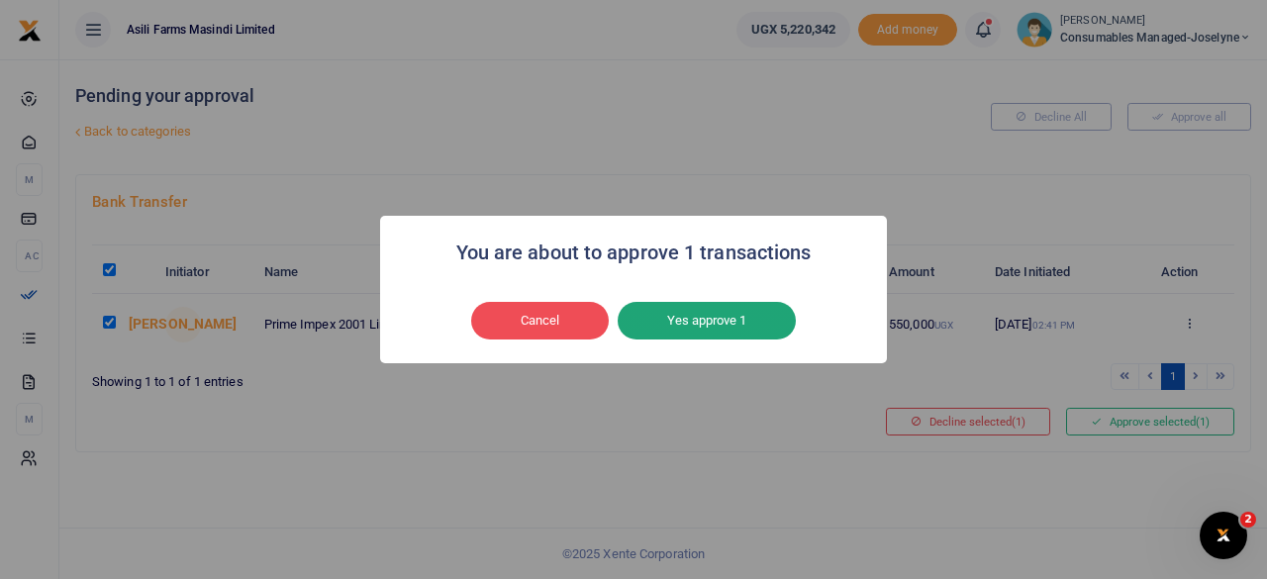
click at [713, 316] on button "Yes approve 1" at bounding box center [707, 321] width 178 height 38
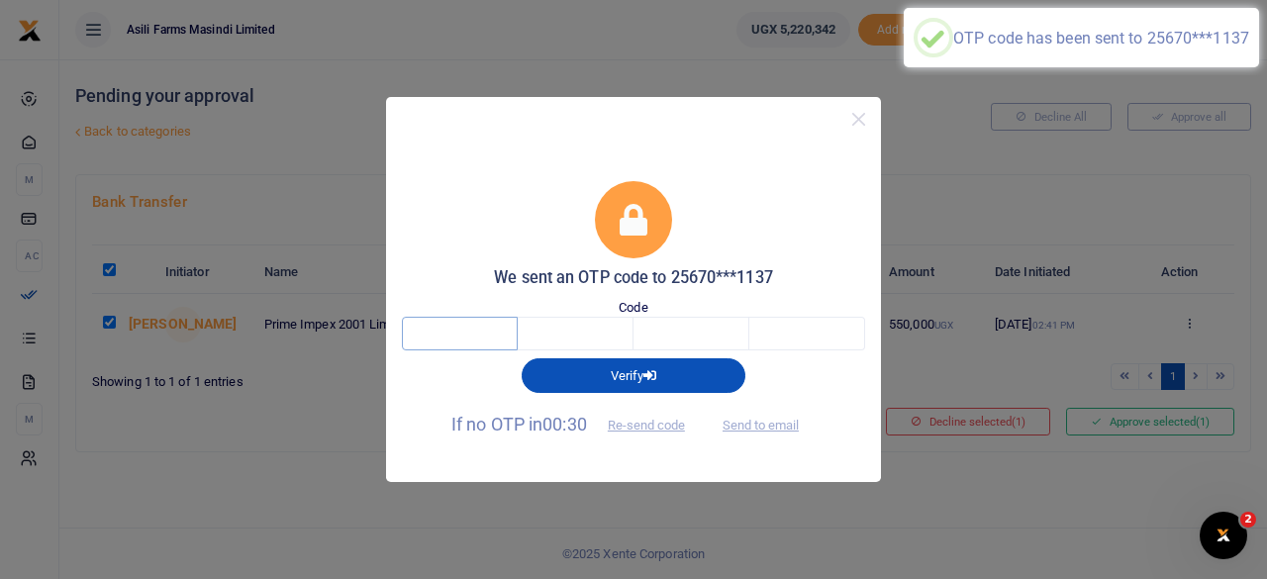
click at [469, 325] on input "text" at bounding box center [460, 334] width 116 height 34
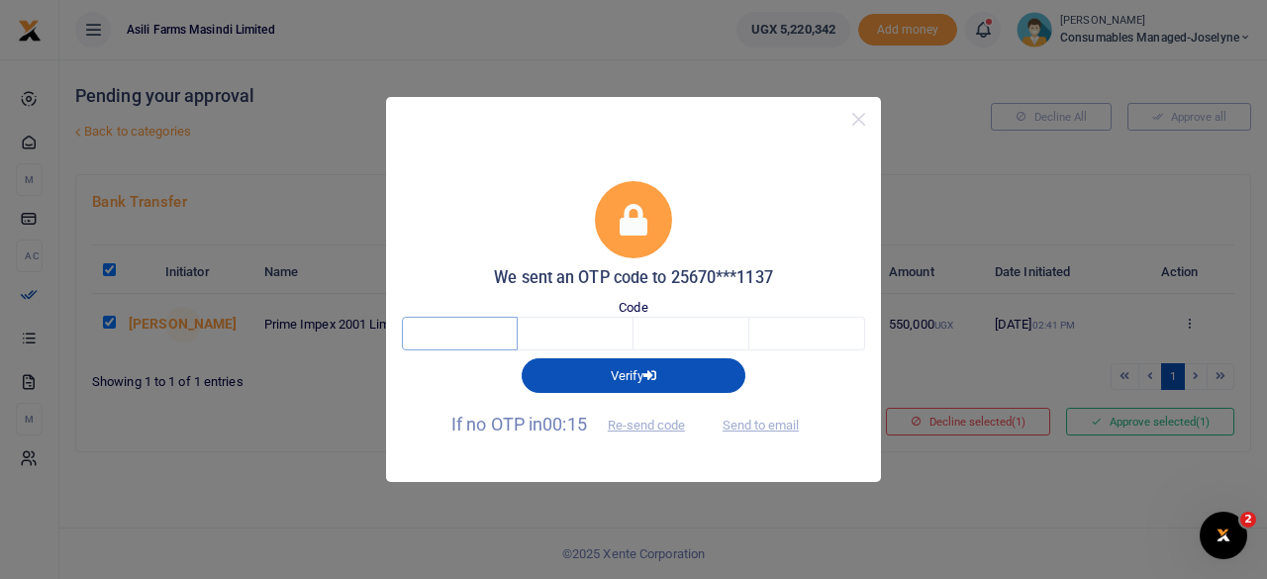
click at [477, 334] on input "text" at bounding box center [460, 334] width 116 height 34
click at [776, 425] on button "Send to email" at bounding box center [761, 426] width 110 height 34
click at [477, 340] on input "text" at bounding box center [460, 334] width 116 height 34
type input "3"
type input "8"
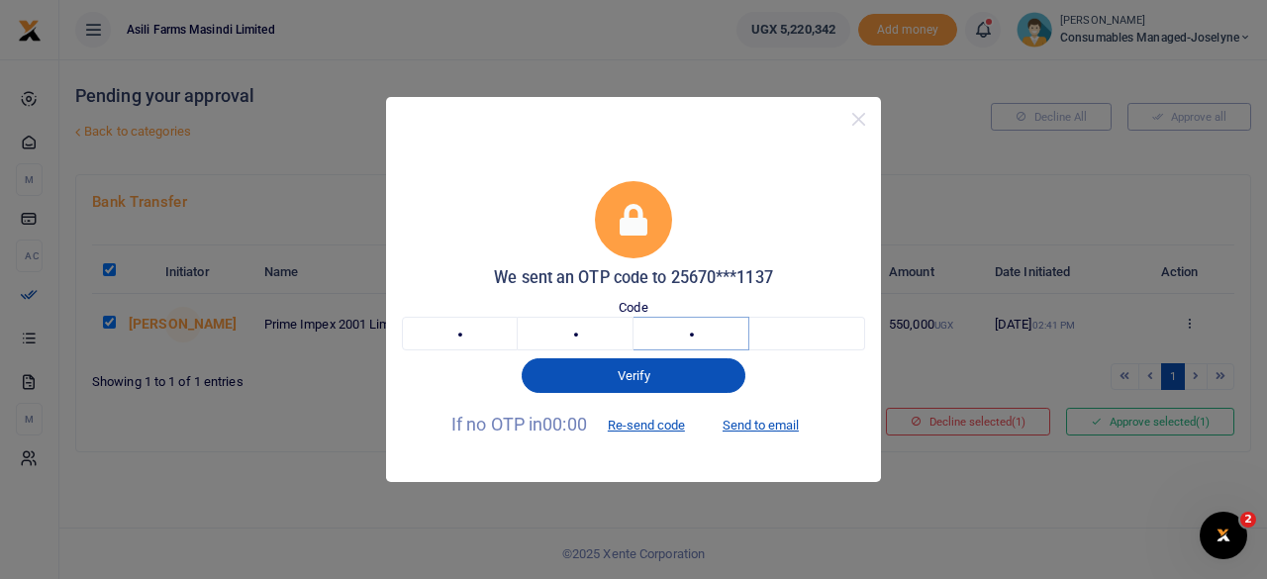
type input "7"
type input "0"
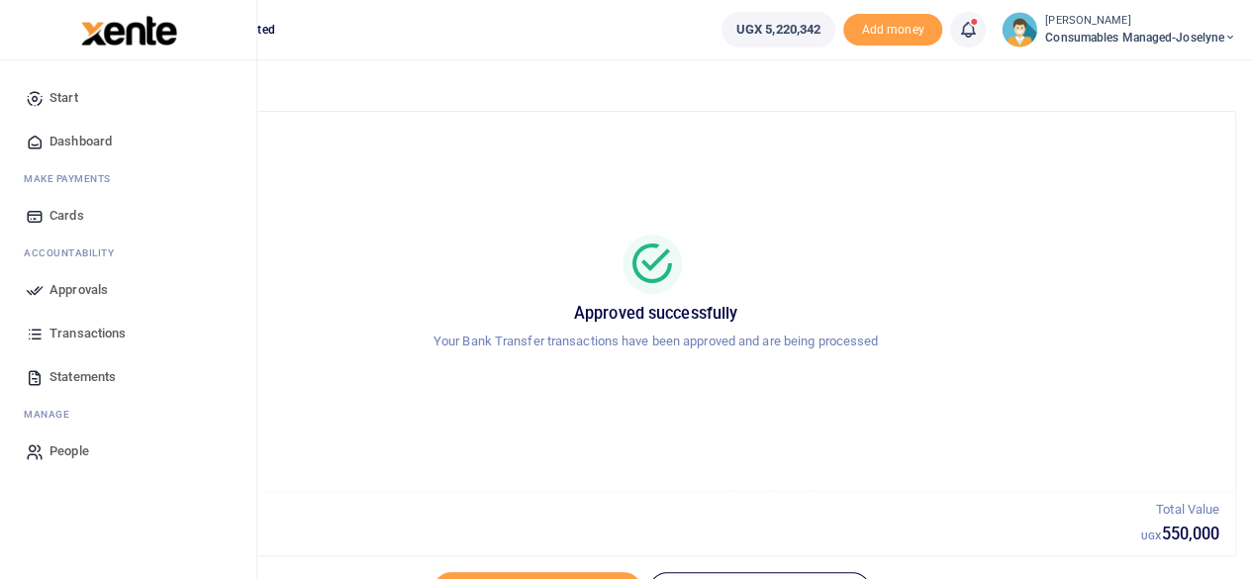
click at [91, 290] on span "Approvals" at bounding box center [78, 290] width 58 height 20
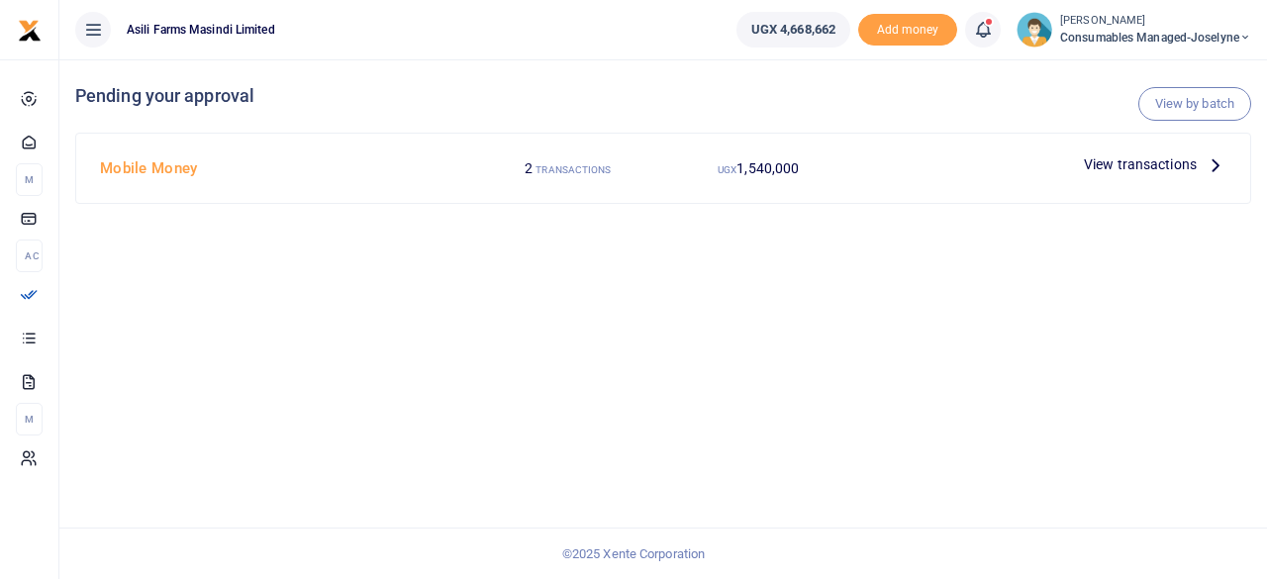
click at [1208, 165] on icon at bounding box center [1216, 164] width 22 height 22
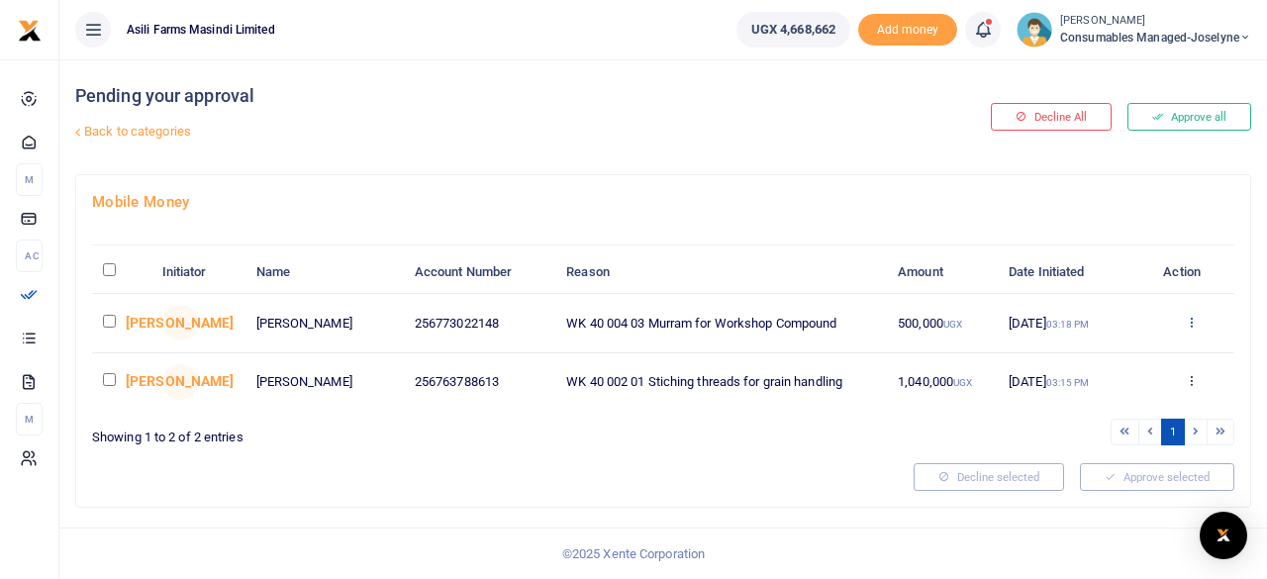
click at [1188, 322] on icon at bounding box center [1191, 322] width 13 height 14
click at [1109, 440] on link "Details" at bounding box center [1118, 443] width 156 height 28
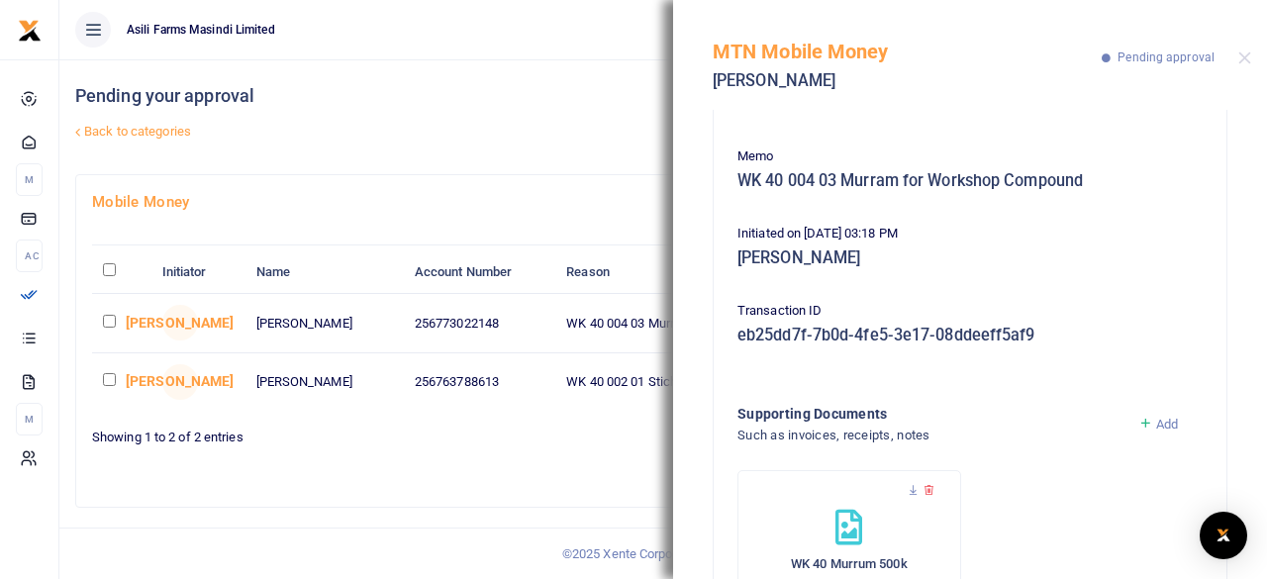
scroll to position [256, 0]
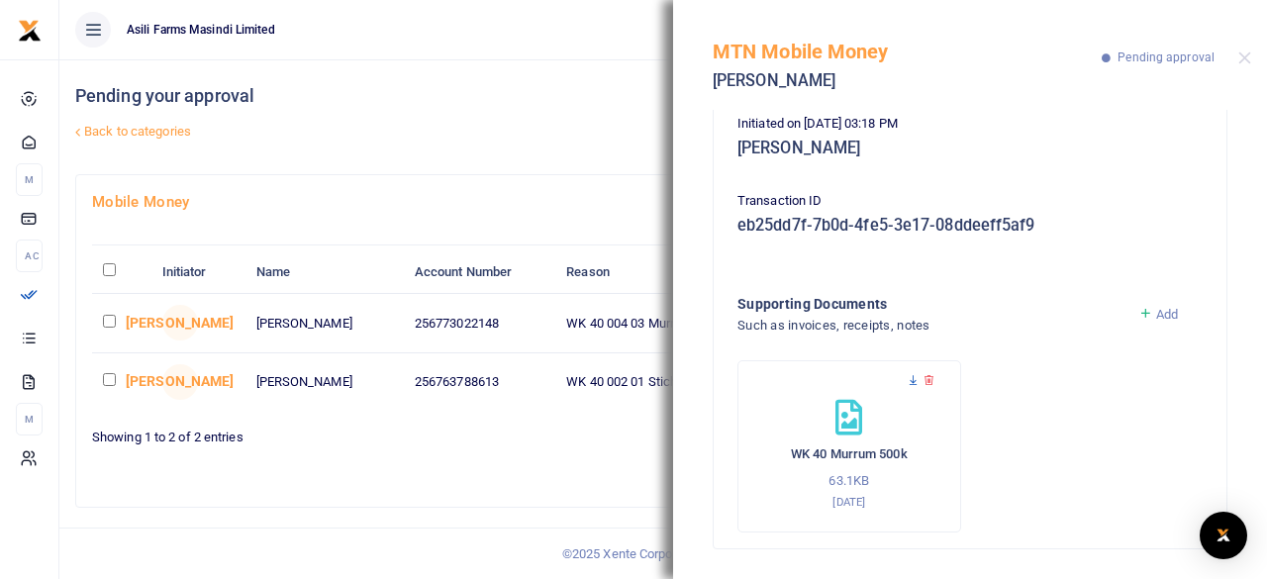
click at [915, 375] on icon at bounding box center [913, 380] width 13 height 13
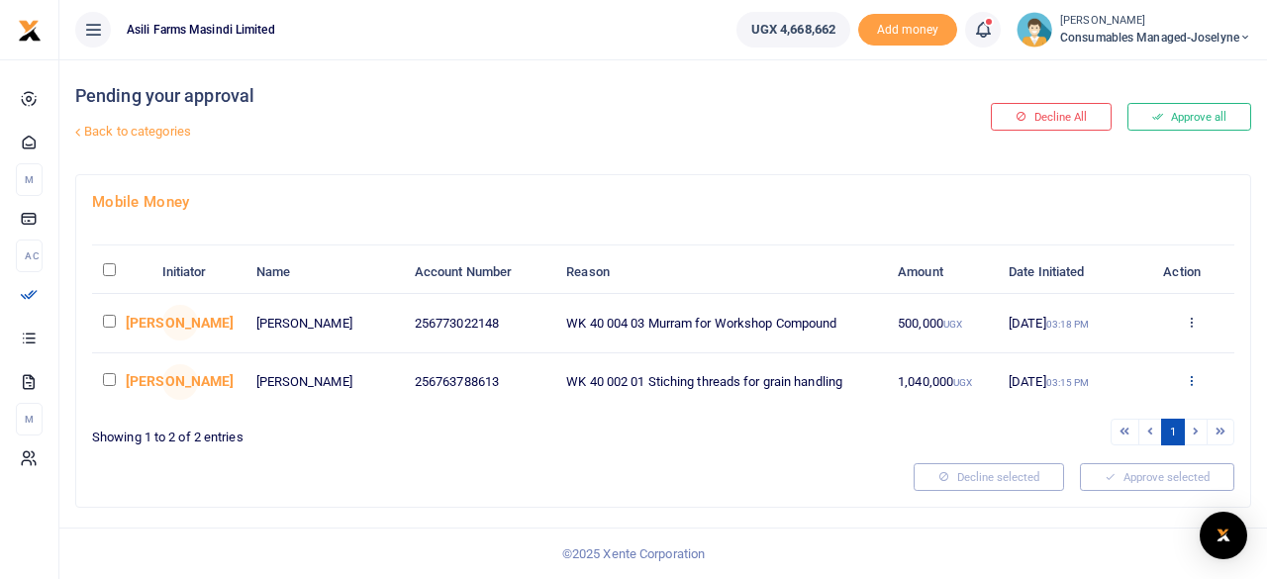
click at [1192, 379] on icon at bounding box center [1191, 380] width 13 height 14
click at [1107, 498] on link "Details" at bounding box center [1118, 501] width 156 height 28
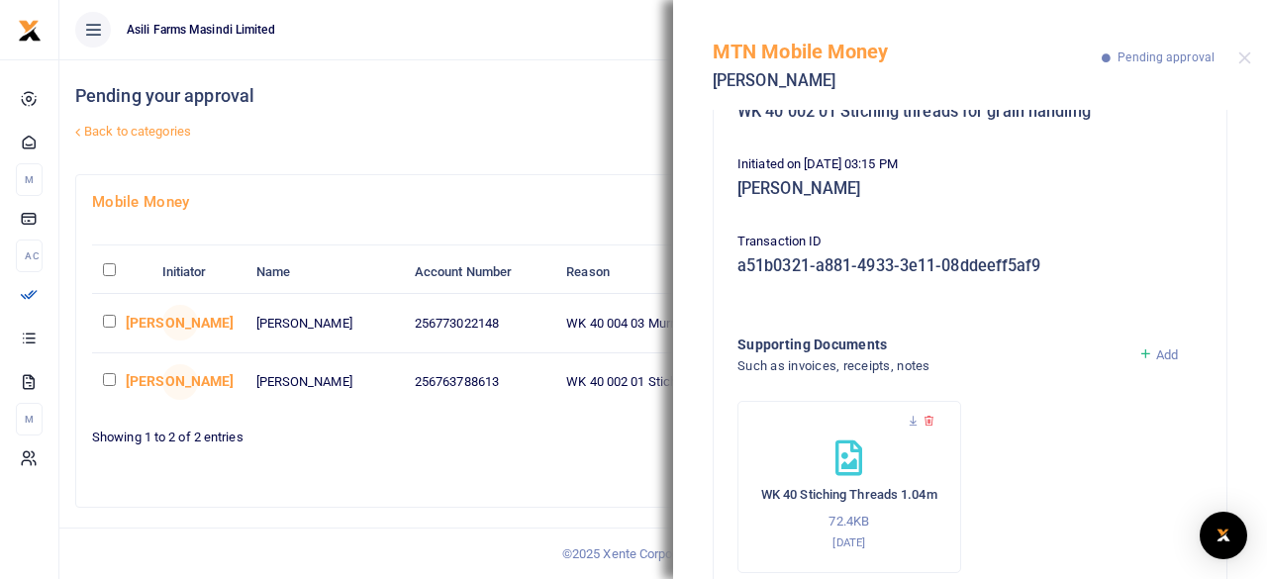
scroll to position [256, 0]
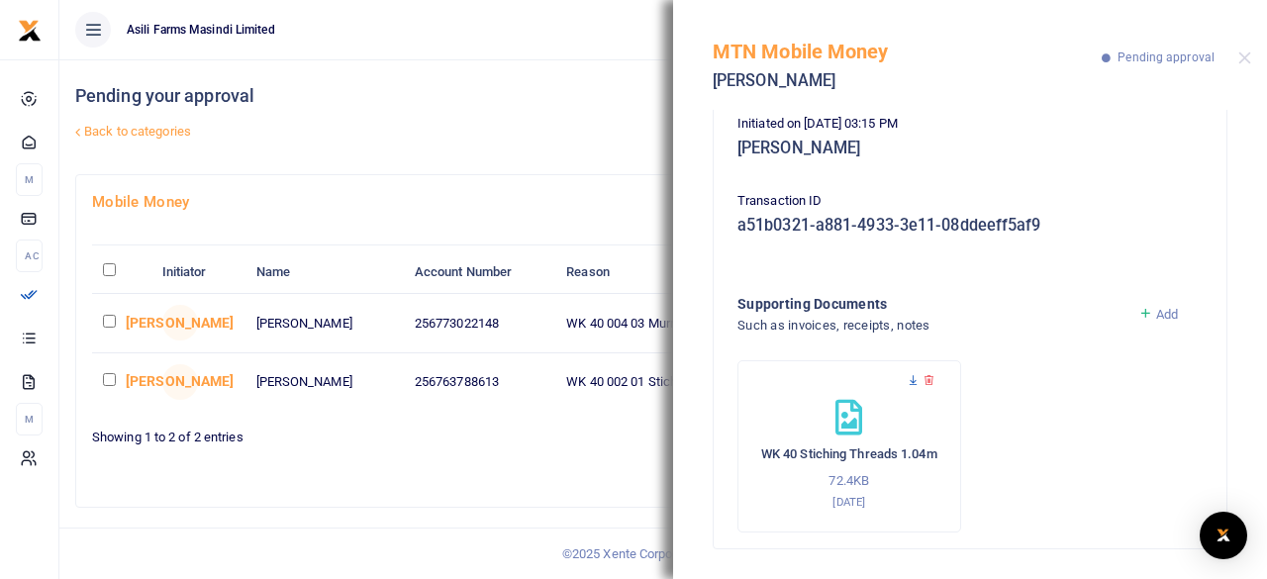
click at [911, 378] on icon at bounding box center [913, 380] width 13 height 13
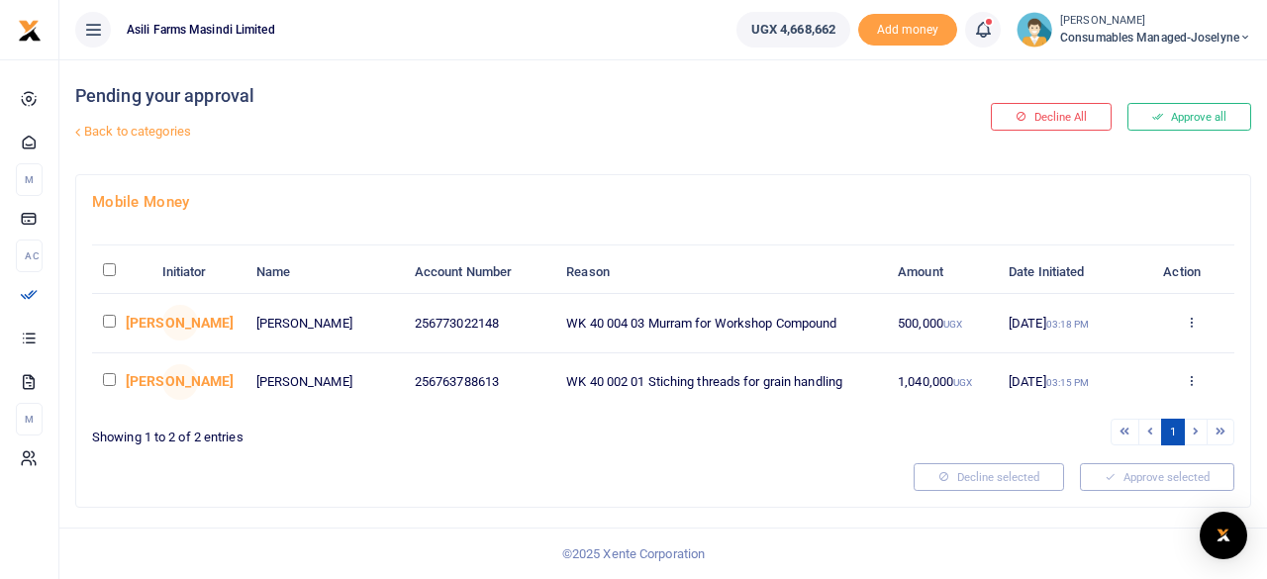
click at [109, 264] on input "\a \a : activate to sort column descending" at bounding box center [109, 269] width 13 height 13
checkbox input "true"
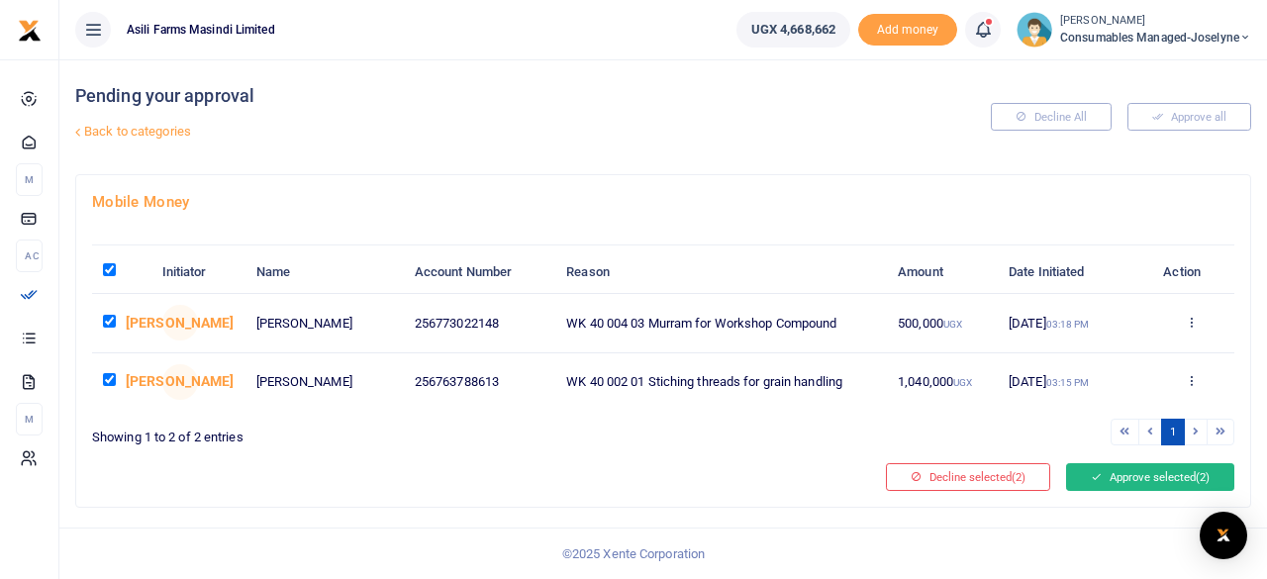
click at [1150, 470] on button "Approve selected (2)" at bounding box center [1150, 477] width 168 height 28
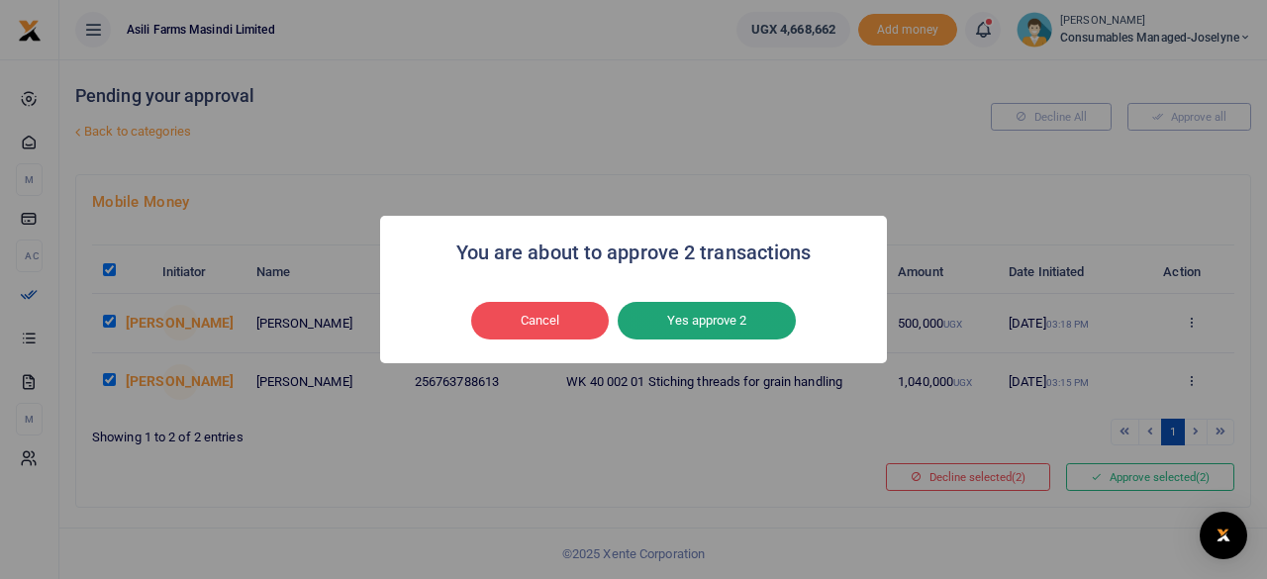
click at [695, 320] on button "Yes approve 2" at bounding box center [707, 321] width 178 height 38
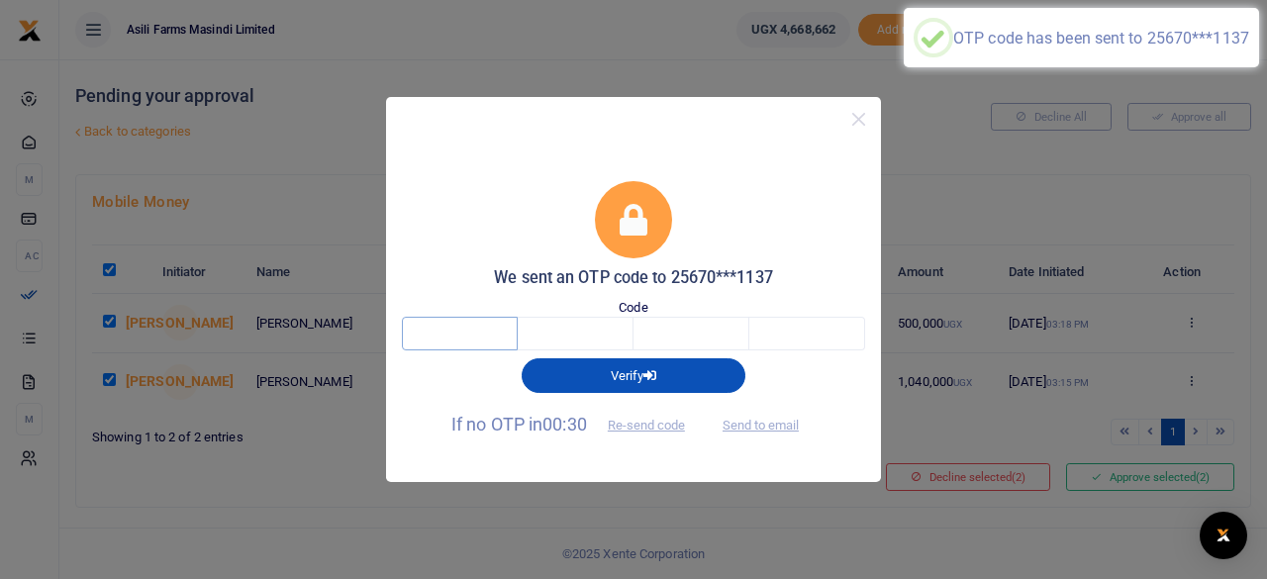
click at [489, 337] on input "text" at bounding box center [460, 334] width 116 height 34
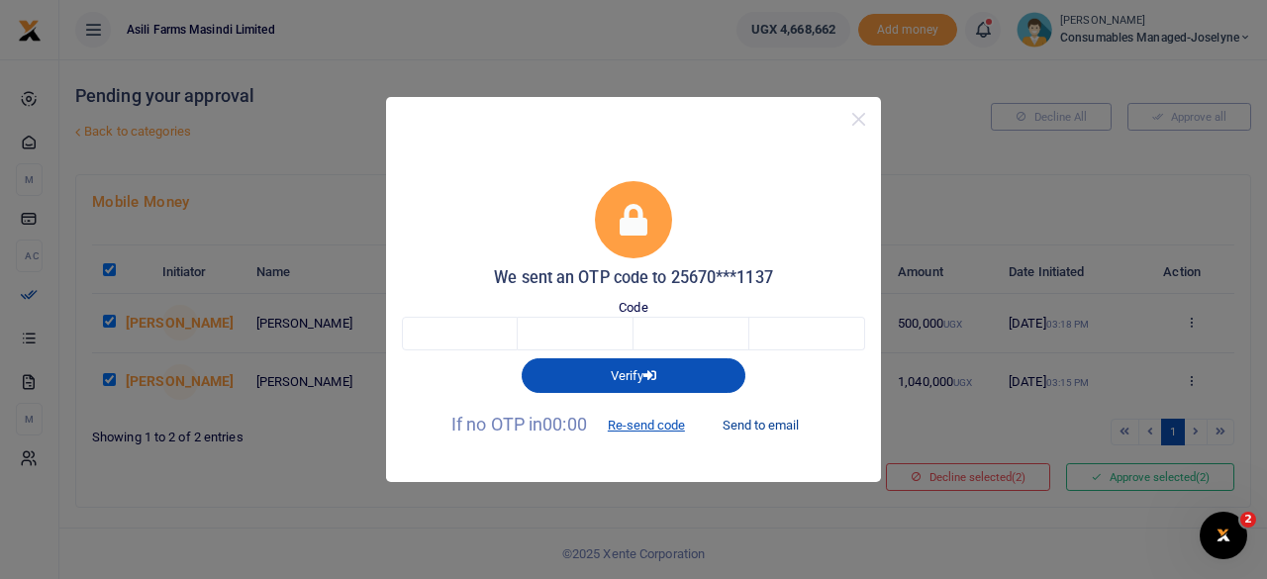
click at [764, 421] on button "Send to email" at bounding box center [761, 426] width 110 height 34
click at [776, 425] on button "Send to email" at bounding box center [761, 426] width 110 height 34
click at [485, 335] on input "text" at bounding box center [460, 334] width 116 height 34
type input "4"
type input "5"
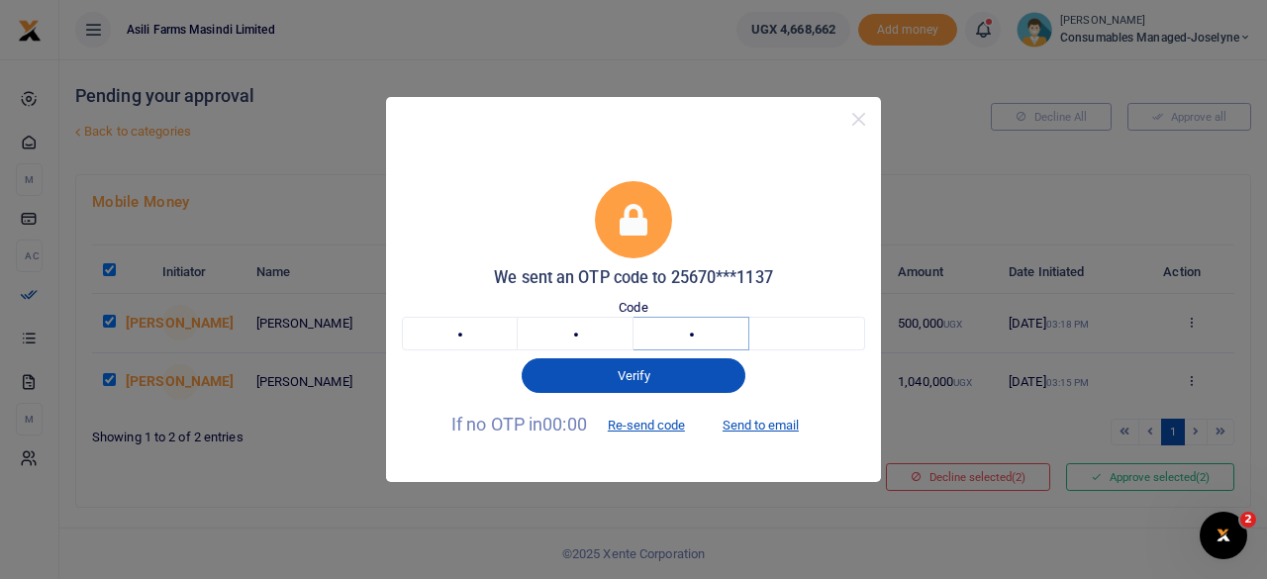
type input "7"
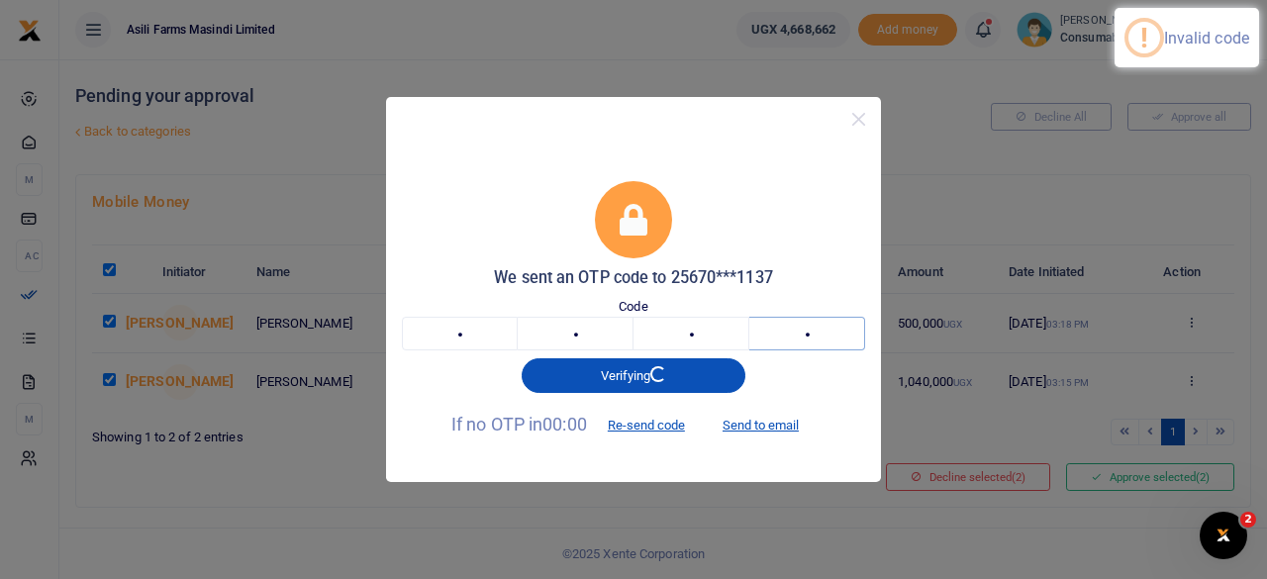
type input "8"
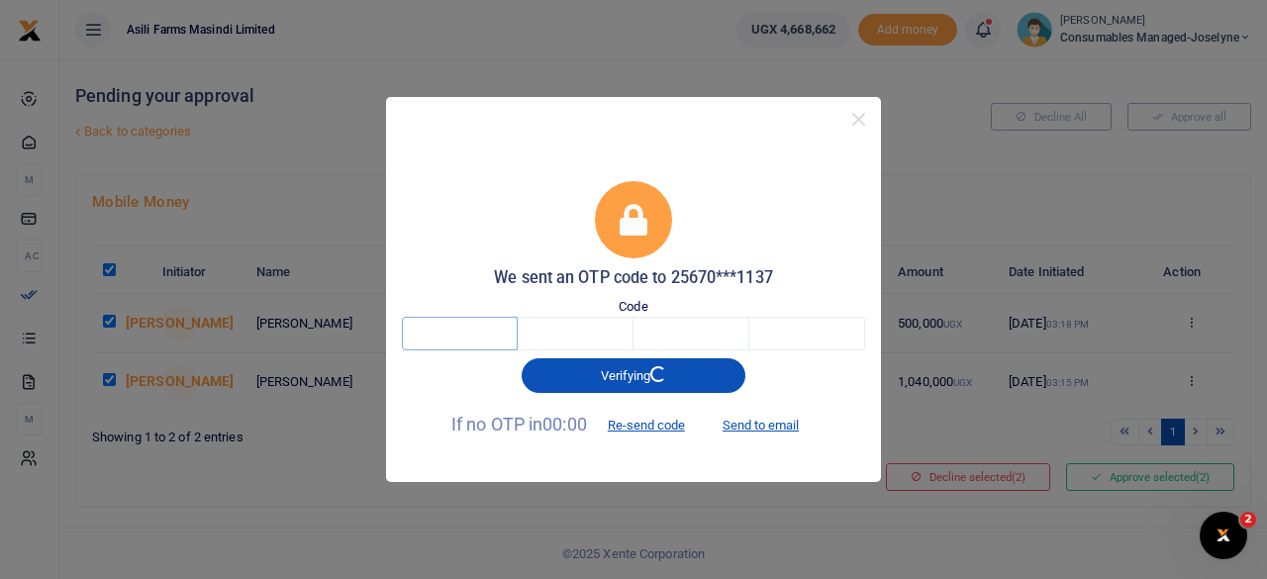
type input "4"
type input "5"
type input "7"
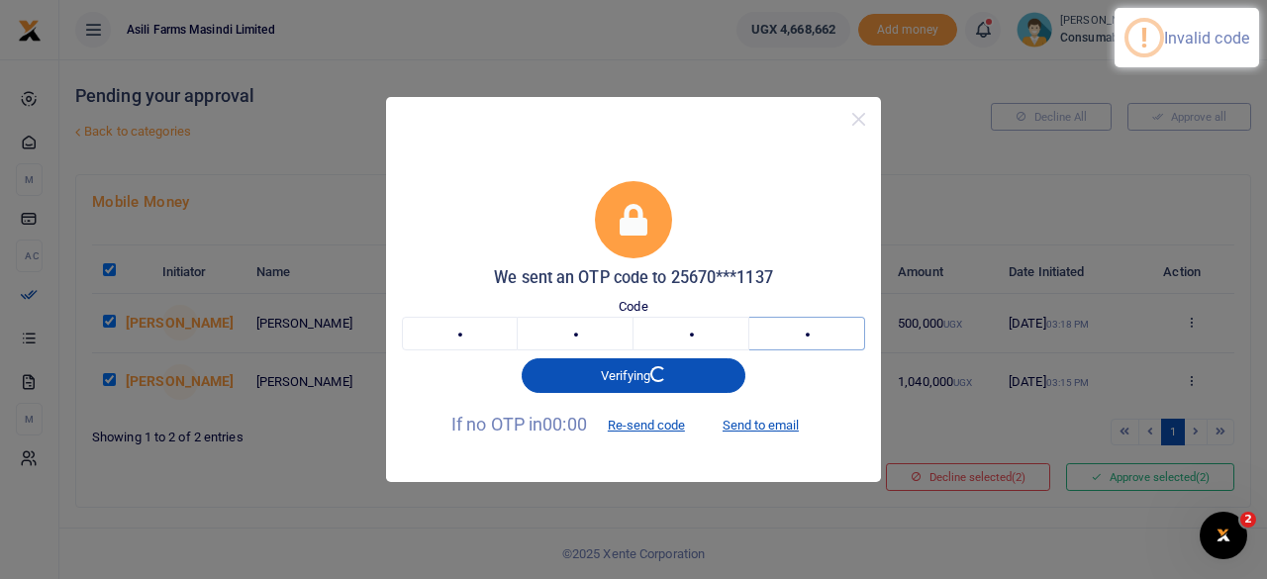
type input "8"
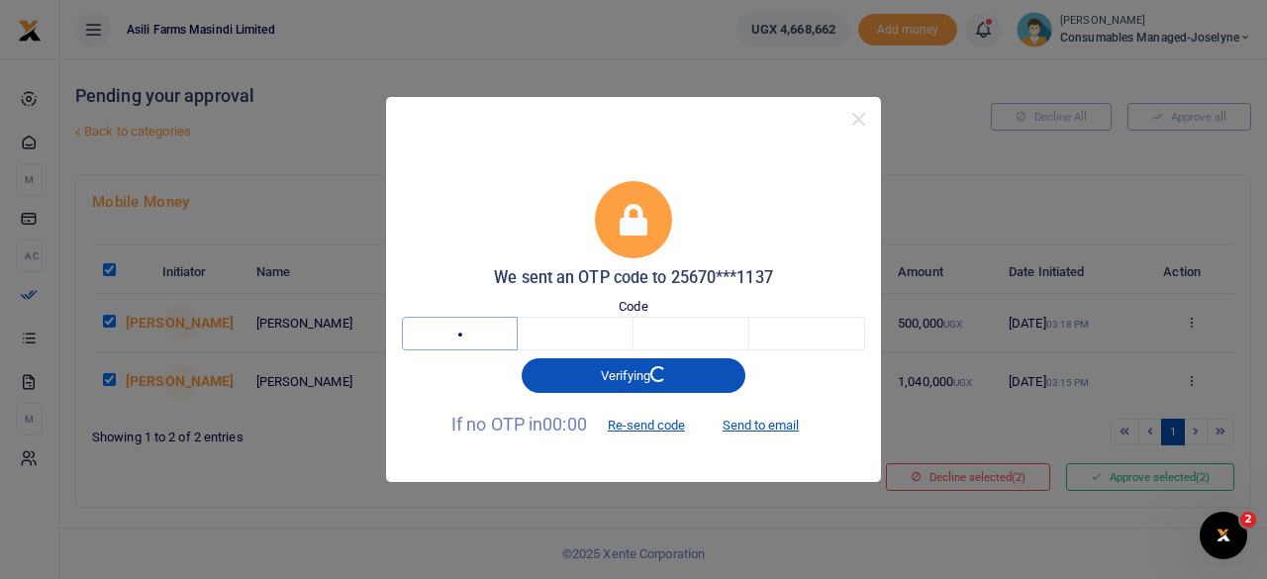
type input "2"
type input "0"
type input "7"
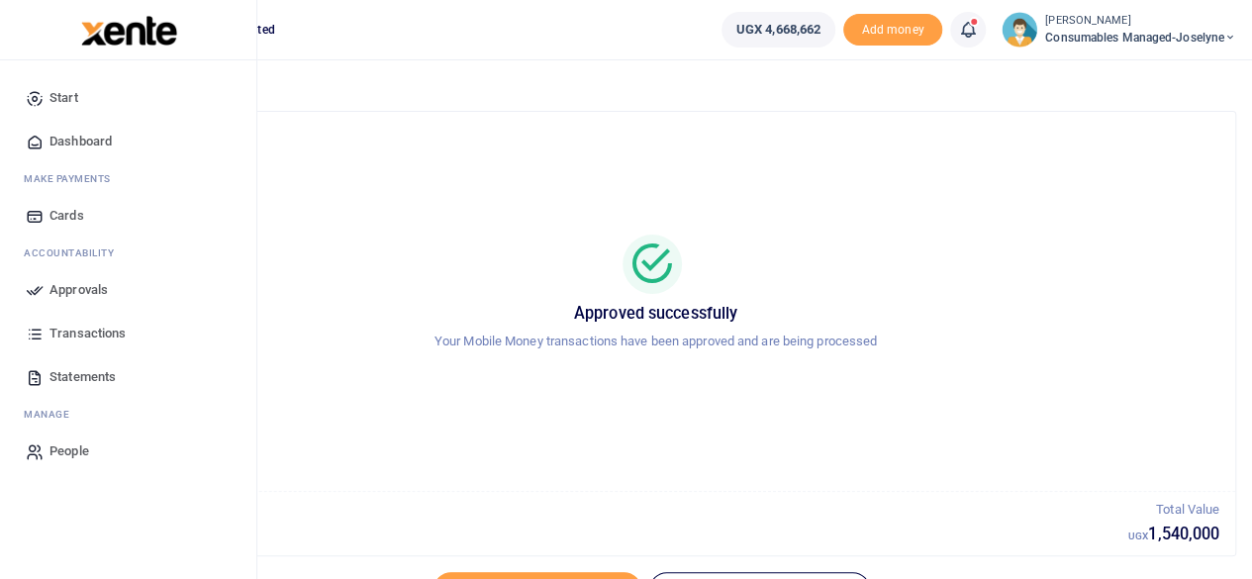
click at [63, 294] on span "Approvals" at bounding box center [78, 290] width 58 height 20
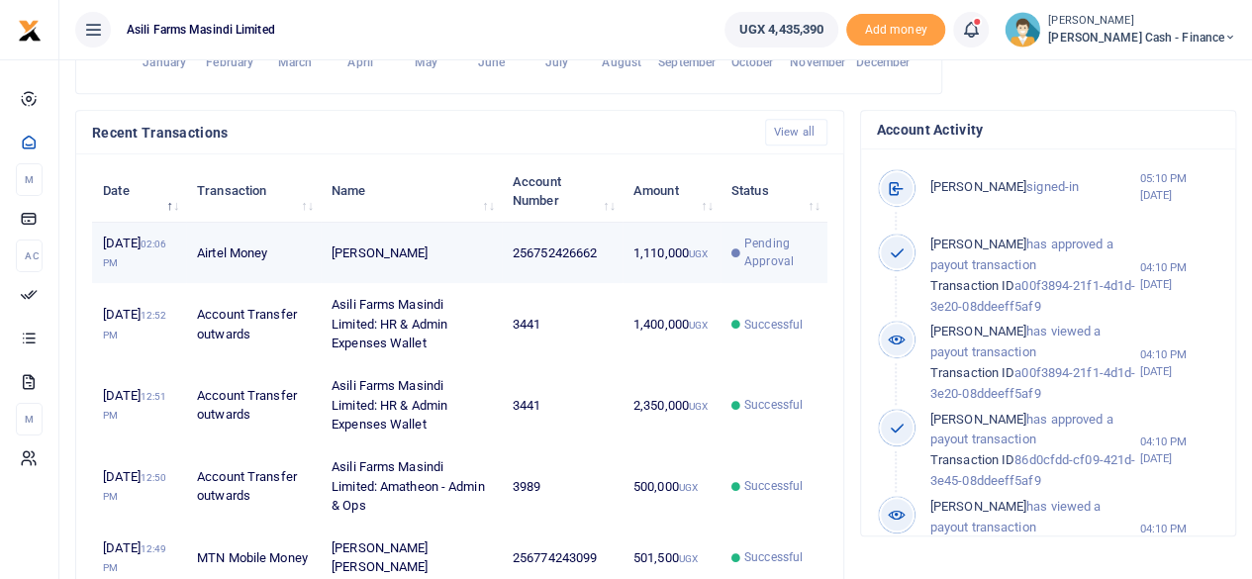
scroll to position [16, 16]
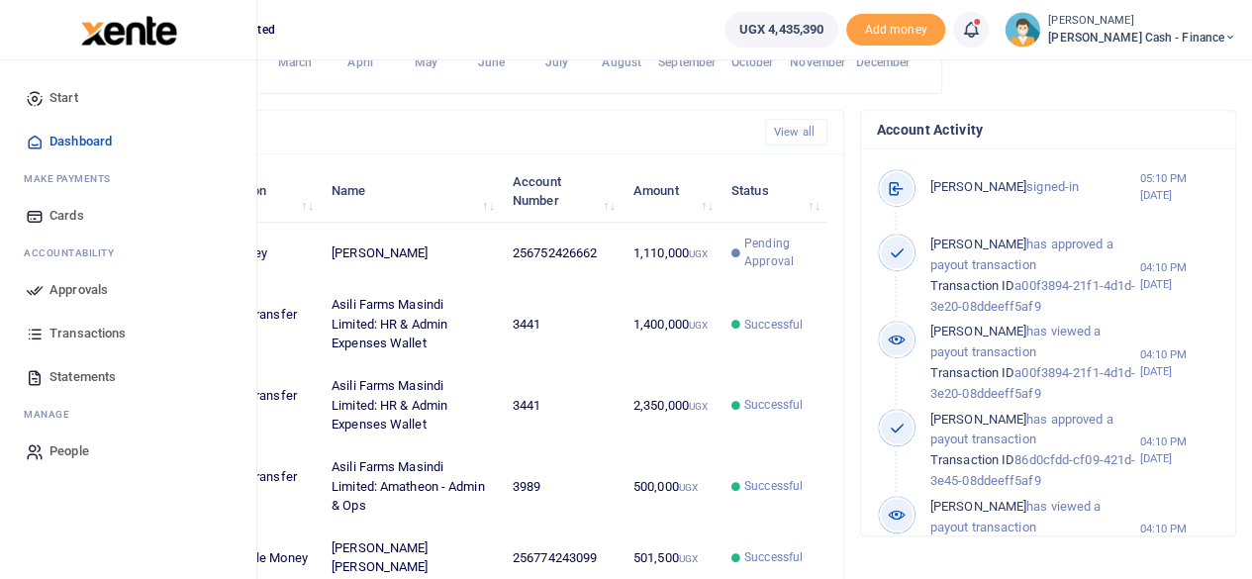
click at [62, 288] on span "Approvals" at bounding box center [78, 290] width 58 height 20
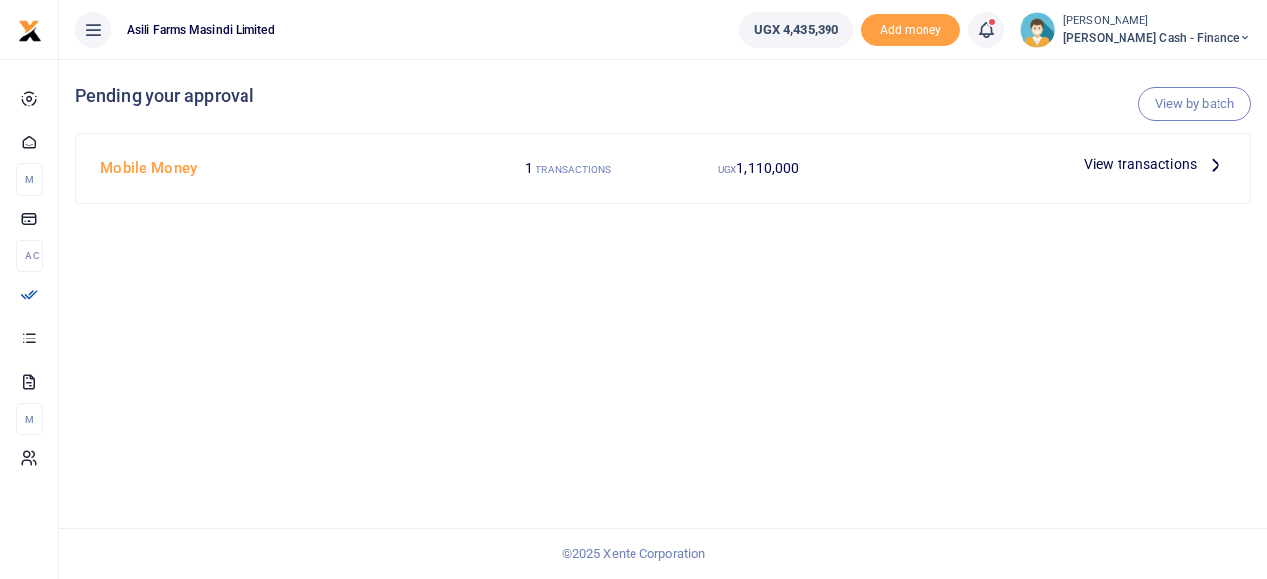
click at [1214, 164] on icon at bounding box center [1216, 164] width 22 height 22
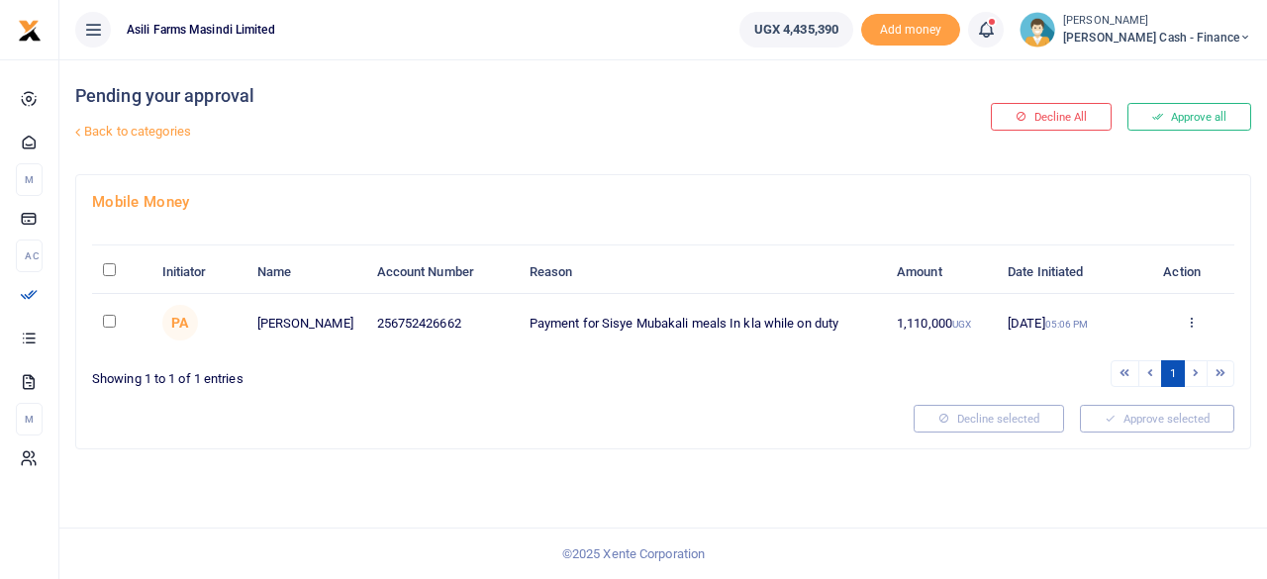
click at [112, 269] on input "\a \a : activate to sort column descending" at bounding box center [109, 269] width 13 height 13
checkbox input "true"
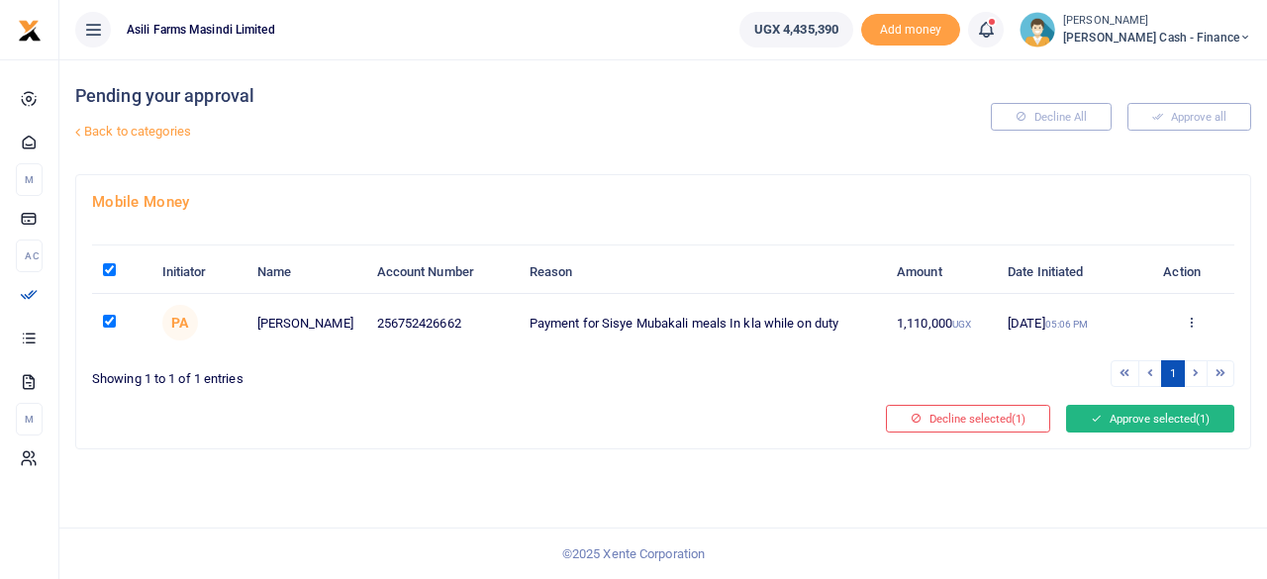
click at [1154, 412] on button "Approve selected (1)" at bounding box center [1150, 419] width 168 height 28
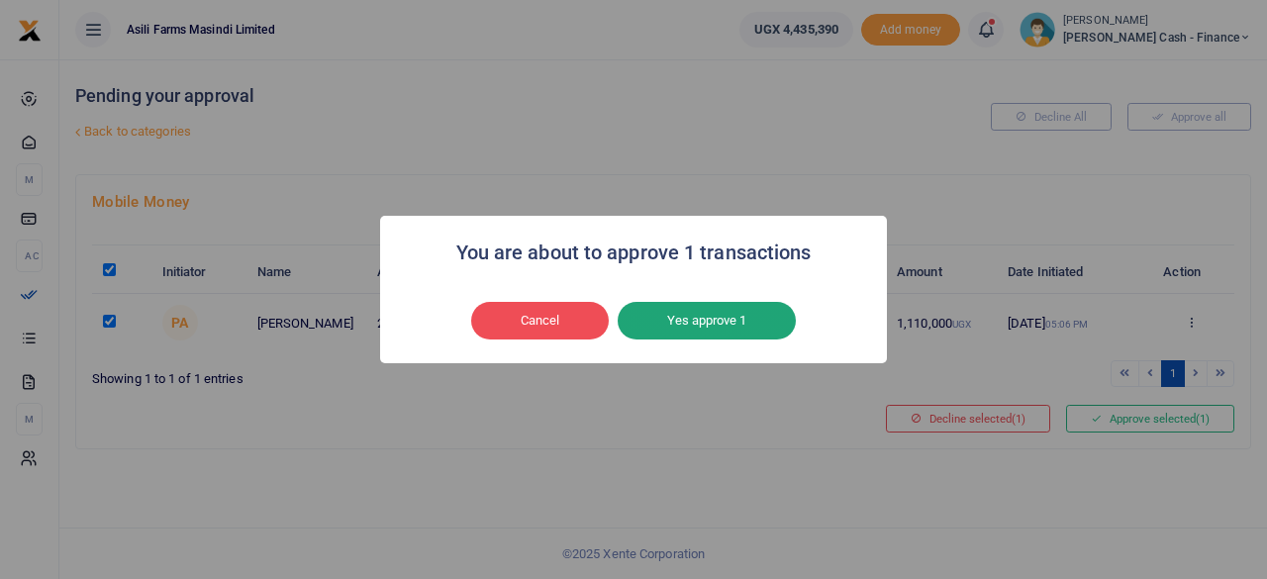
click at [697, 315] on button "Yes approve 1" at bounding box center [707, 321] width 178 height 38
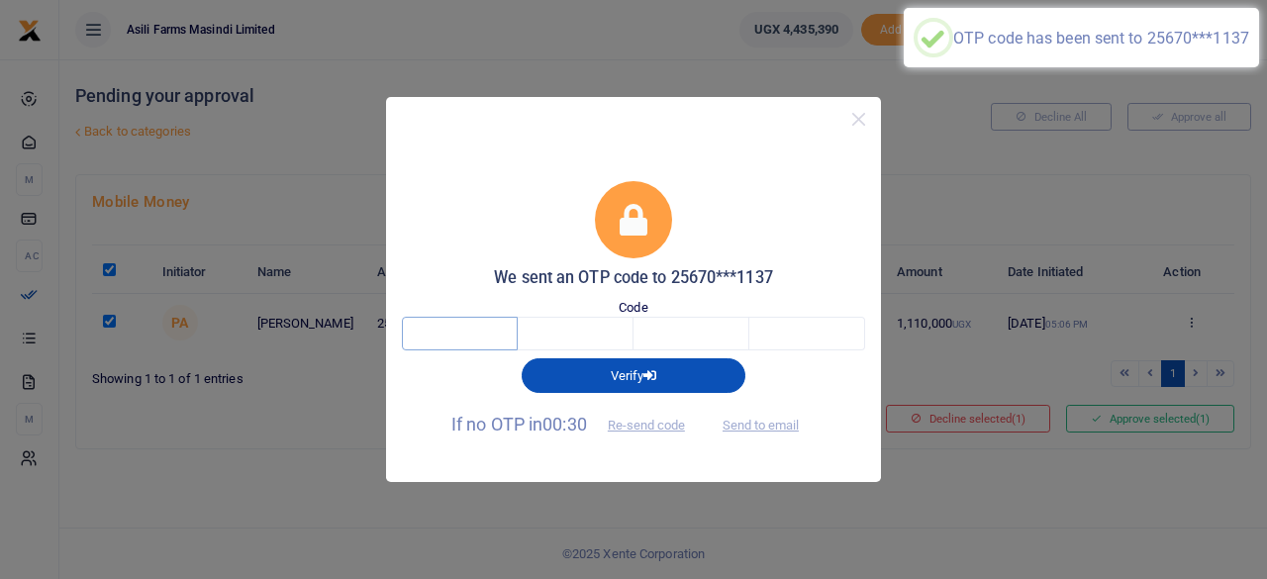
click at [455, 326] on input "text" at bounding box center [460, 334] width 116 height 34
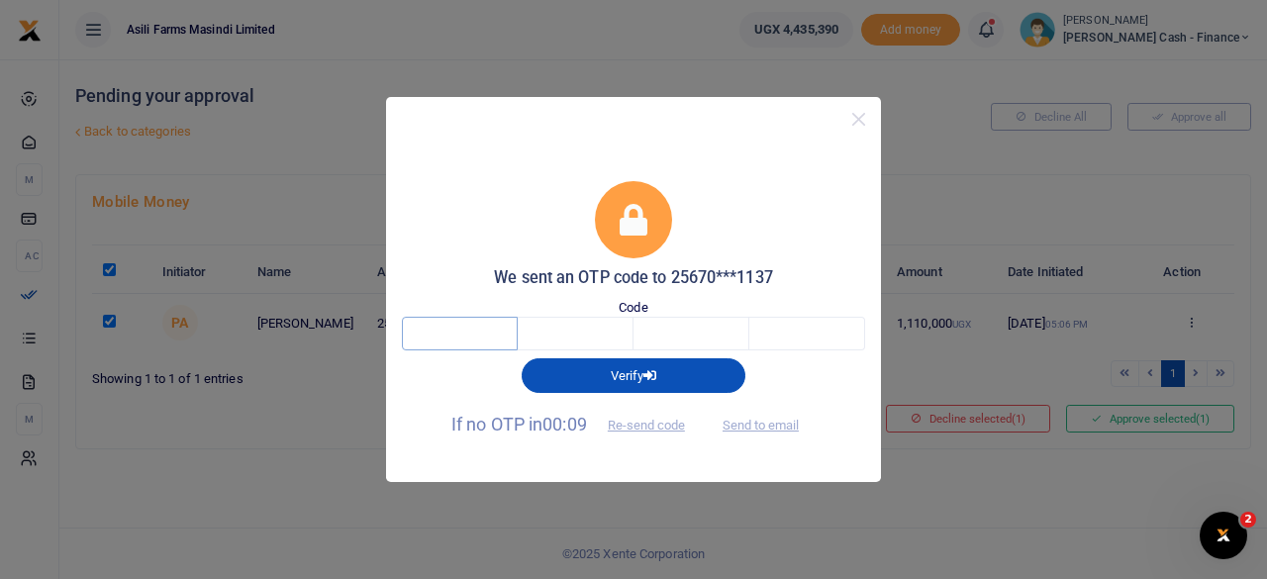
click at [471, 332] on input "text" at bounding box center [460, 334] width 116 height 34
click at [769, 421] on button "Send to email" at bounding box center [761, 426] width 110 height 34
click at [451, 325] on input "text" at bounding box center [460, 334] width 116 height 34
type input "1"
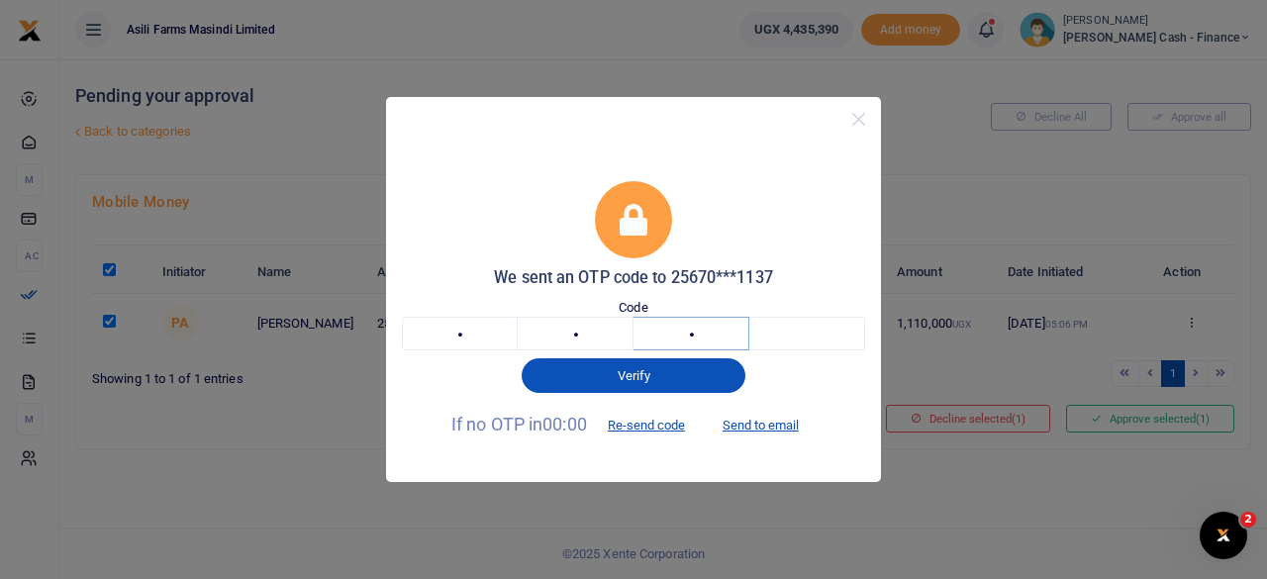
type input "4"
type input "0"
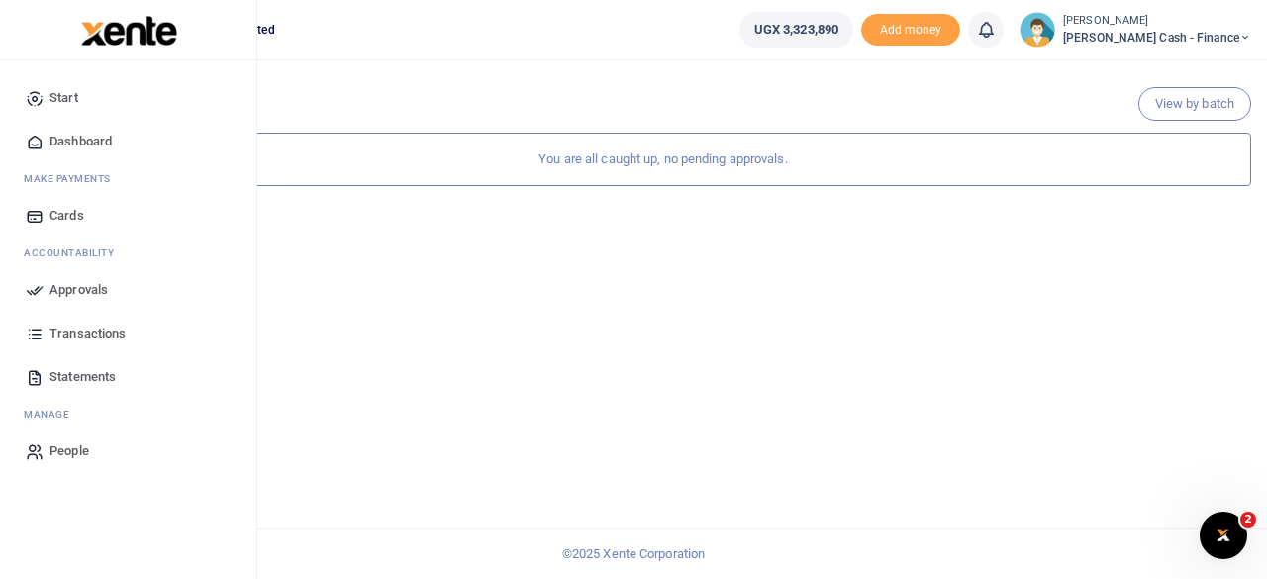
click at [70, 290] on span "Approvals" at bounding box center [78, 290] width 58 height 20
click at [75, 136] on span "Dashboard" at bounding box center [80, 142] width 62 height 20
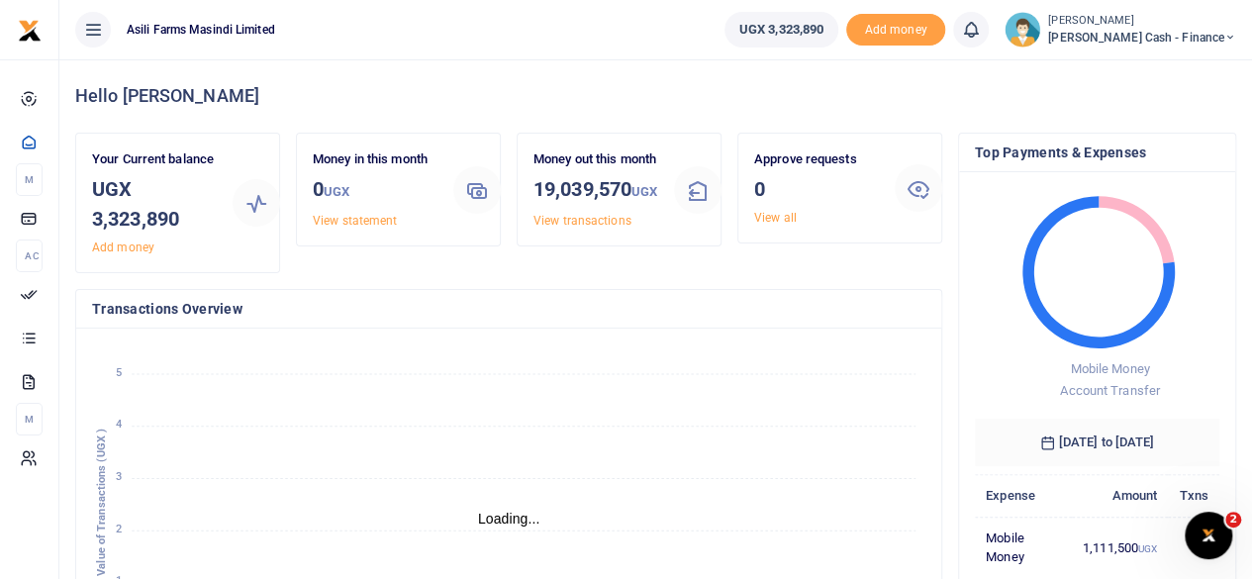
click at [1228, 35] on icon at bounding box center [1230, 38] width 12 height 14
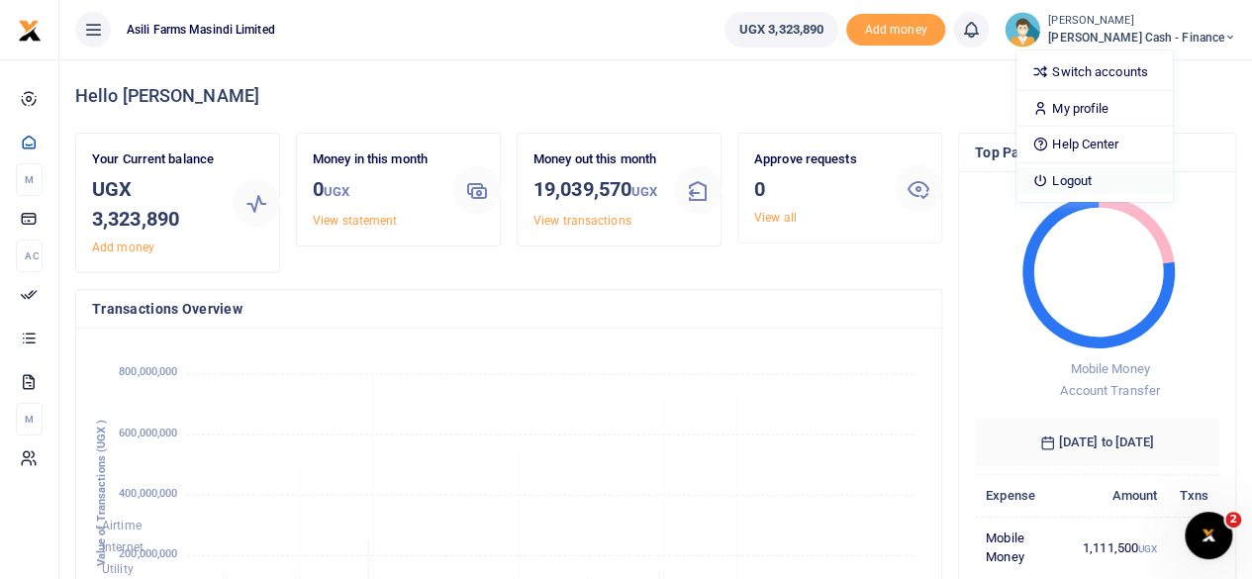
click at [1142, 180] on link "Logout" at bounding box center [1095, 181] width 156 height 28
